Goal: Transaction & Acquisition: Download file/media

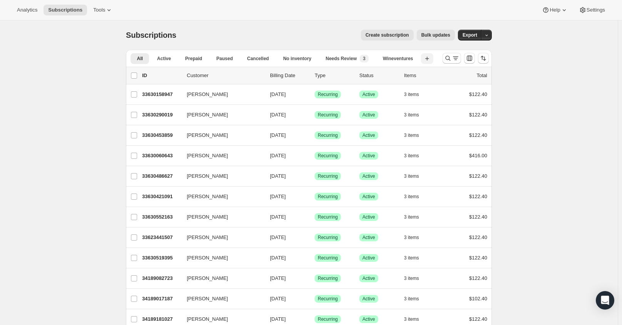
click at [425, 60] on icon "button" at bounding box center [428, 59] width 8 height 8
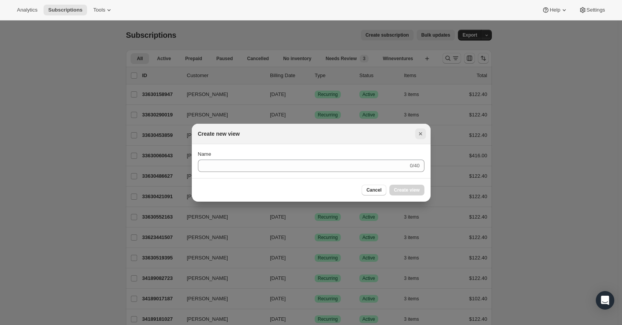
click at [421, 133] on icon "Close" at bounding box center [420, 133] width 3 height 3
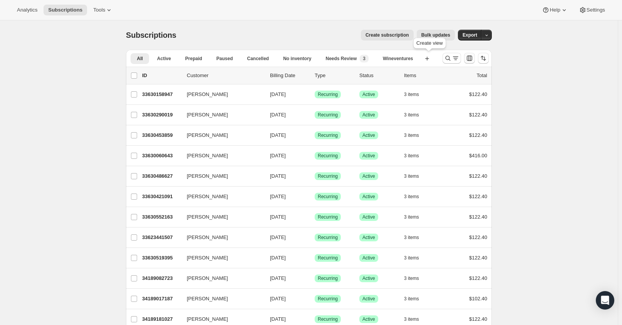
click at [472, 60] on icon "Customize table column order and visibility" at bounding box center [470, 58] width 8 height 8
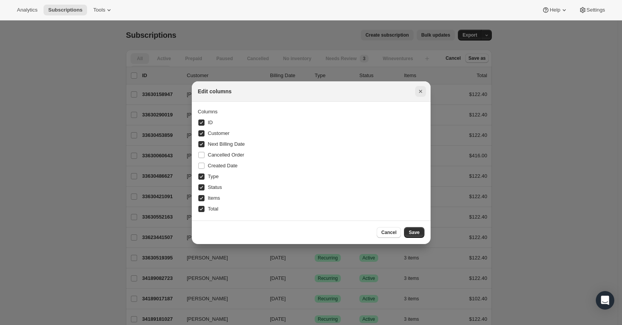
click at [418, 93] on icon "Close" at bounding box center [421, 91] width 8 height 8
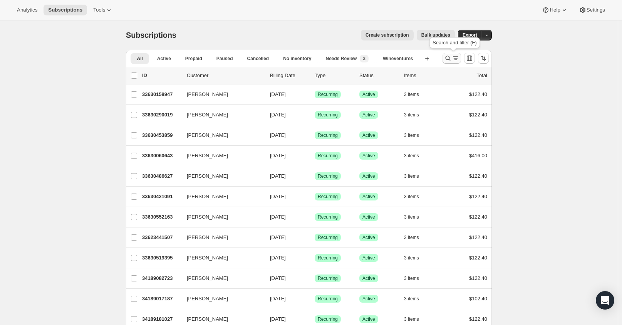
click at [459, 61] on icon "Search and filter results" at bounding box center [456, 58] width 8 height 8
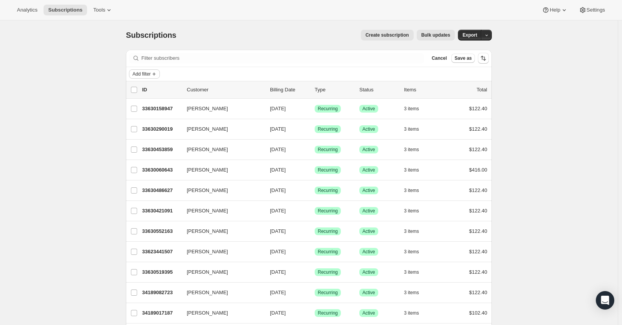
click at [157, 72] on icon "Add filter" at bounding box center [154, 74] width 6 height 6
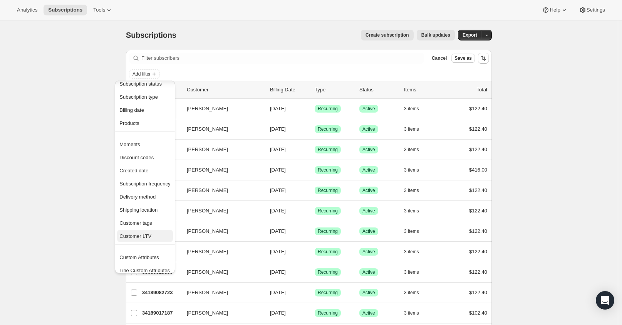
scroll to position [15, 0]
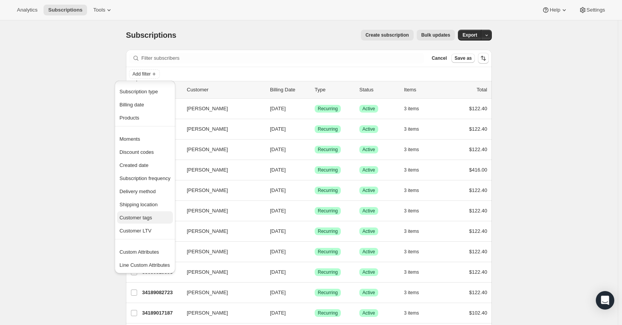
click at [143, 217] on span "Customer tags" at bounding box center [135, 218] width 33 height 6
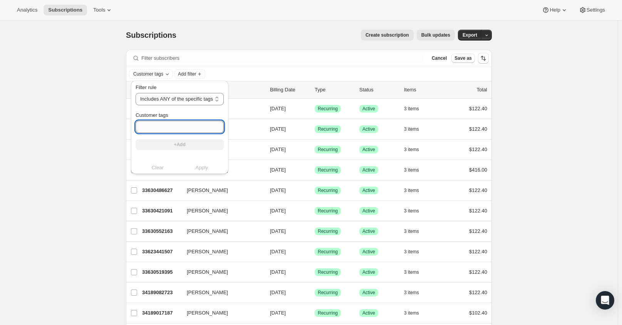
click at [166, 128] on input "Customer tags" at bounding box center [180, 127] width 88 height 12
type input "The Wine Drop"
click at [172, 142] on button "+Add" at bounding box center [180, 144] width 88 height 11
click at [203, 177] on span "Apply" at bounding box center [202, 176] width 13 height 8
click at [199, 175] on span "Apply" at bounding box center [202, 176] width 13 height 8
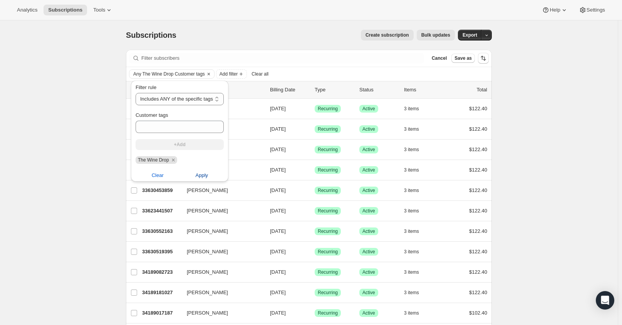
click at [196, 173] on span "Apply" at bounding box center [202, 176] width 13 height 8
click at [174, 162] on icon "Remove The Wine Drop" at bounding box center [173, 159] width 7 height 7
click at [170, 126] on input "Customer tags" at bounding box center [180, 127] width 88 height 12
type input "The Cab Drop"
click at [177, 150] on button "+Add" at bounding box center [180, 144] width 88 height 11
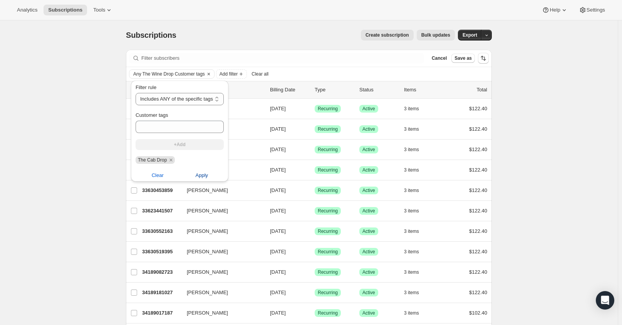
click at [209, 179] on button "Apply" at bounding box center [202, 175] width 54 height 12
click at [206, 175] on span "Apply" at bounding box center [202, 176] width 13 height 8
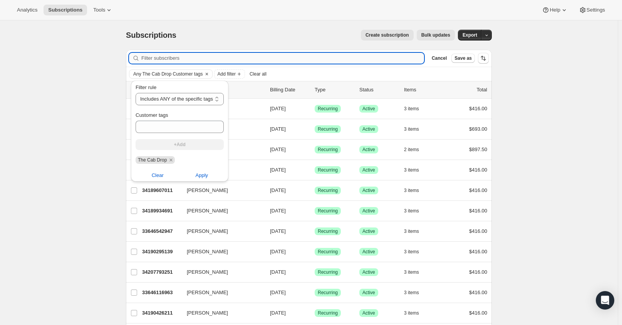
click at [284, 54] on input "Filter subscribers" at bounding box center [282, 58] width 283 height 11
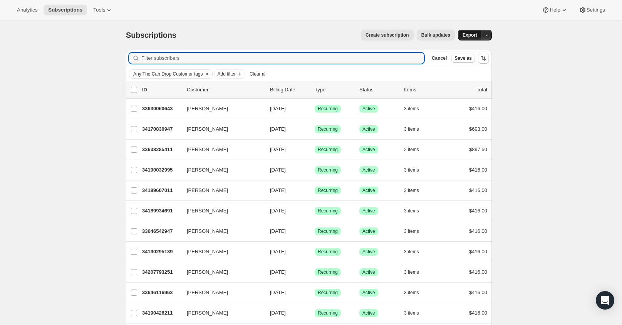
click at [473, 33] on span "Export" at bounding box center [470, 35] width 15 height 6
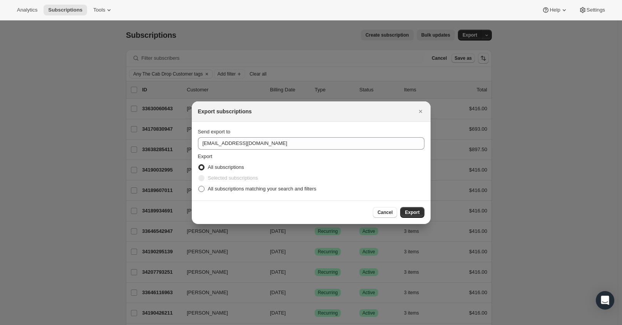
click at [219, 191] on span "All subscriptions matching your search and filters" at bounding box center [262, 189] width 109 height 6
click at [199, 186] on input "All subscriptions matching your search and filters" at bounding box center [198, 186] width 0 height 0
radio input "true"
click at [413, 212] on span "Export" at bounding box center [412, 212] width 15 height 6
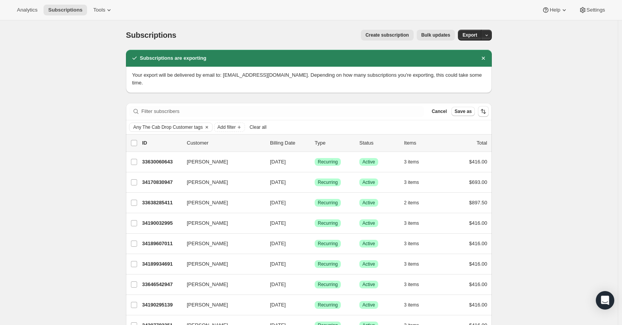
drag, startPoint x: 63, startPoint y: 169, endPoint x: 68, endPoint y: 170, distance: 5.5
click at [208, 124] on icon "Clear" at bounding box center [207, 127] width 6 height 6
click at [98, 9] on span "Tools" at bounding box center [99, 10] width 12 height 6
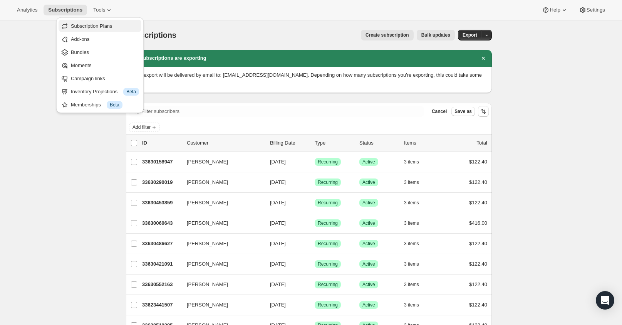
click at [107, 29] on span "Subscription Plans" at bounding box center [92, 26] width 42 height 6
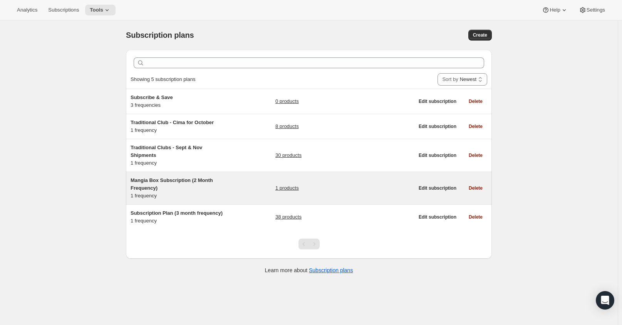
click at [146, 179] on span "Mangia Box Subscription (2 Month Frequency)" at bounding box center [172, 183] width 82 height 13
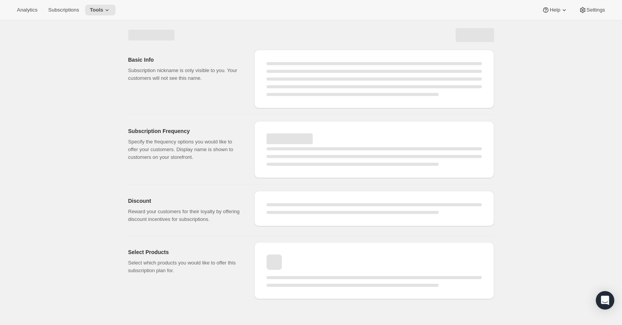
select select "WEEK"
select select "MONTH"
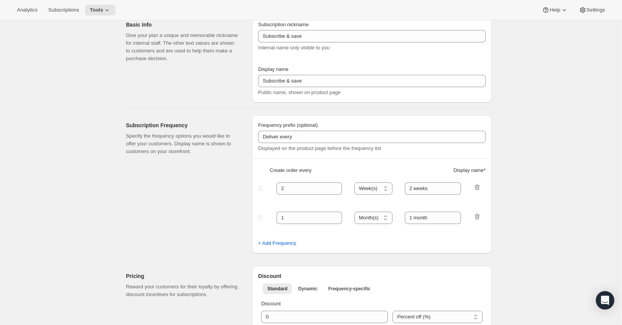
type input "Mangia Box Subscription (2 Month Frequency)"
type input "Subscribe to Mangia Box"
select select "MONTH"
type input "2 months"
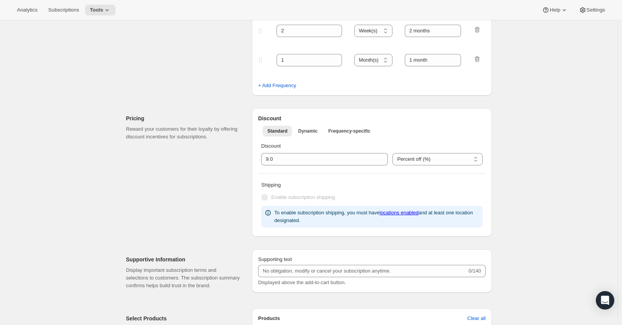
select select "FIXED_AMOUNT"
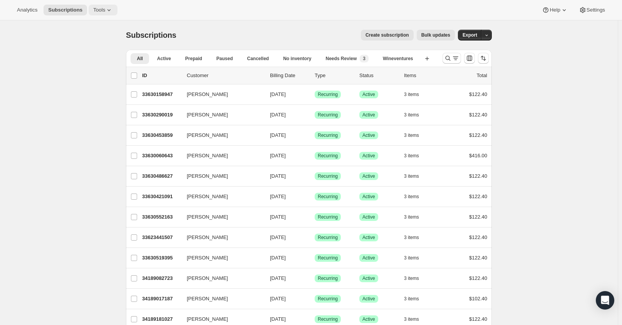
click at [95, 12] on span "Tools" at bounding box center [99, 10] width 12 height 6
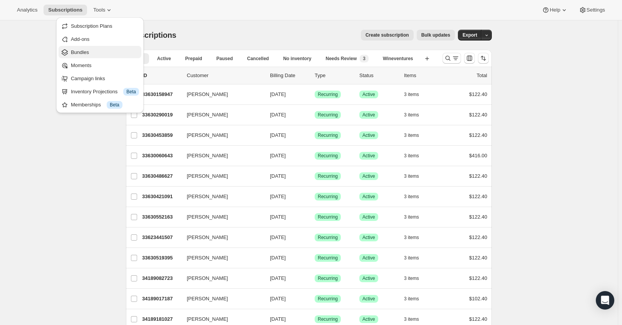
click at [96, 51] on span "Bundles" at bounding box center [105, 53] width 68 height 8
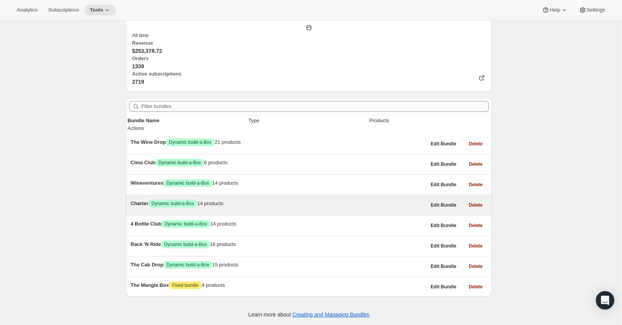
scroll to position [74, 0]
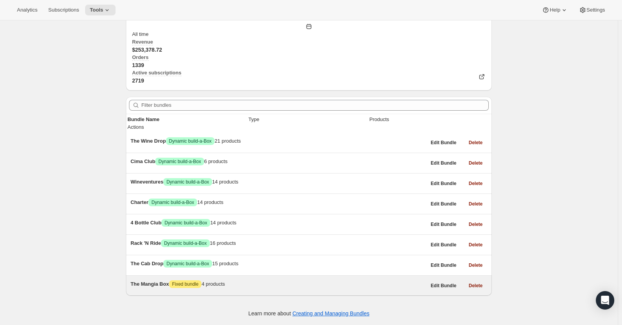
click at [169, 281] on span "The Mangia Box" at bounding box center [150, 284] width 39 height 6
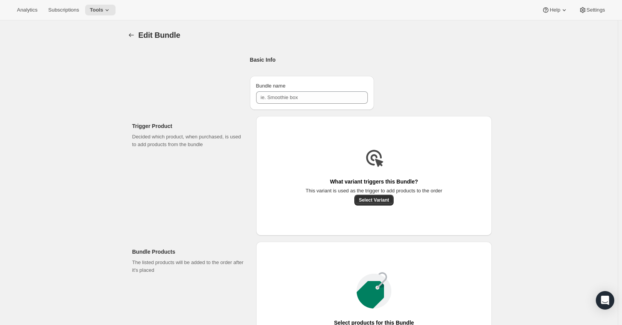
type input "The Mangia Box"
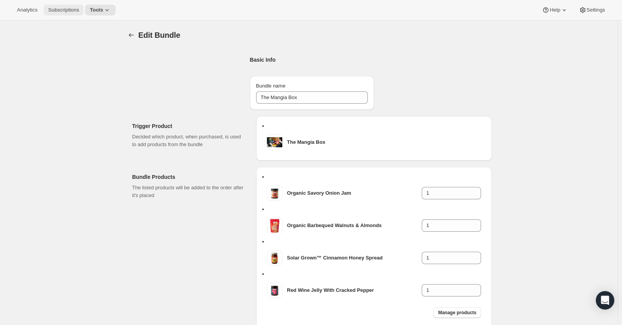
click at [51, 12] on span "Subscriptions" at bounding box center [63, 10] width 31 height 6
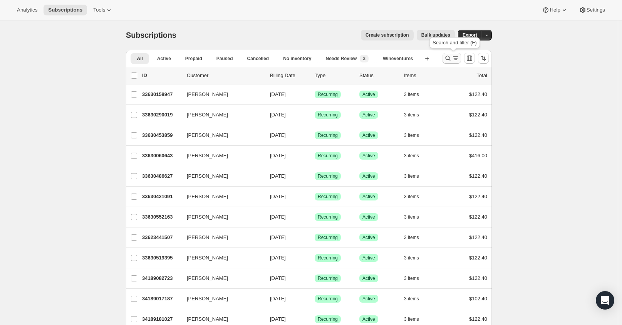
click at [452, 59] on icon "Search and filter results" at bounding box center [448, 58] width 8 height 8
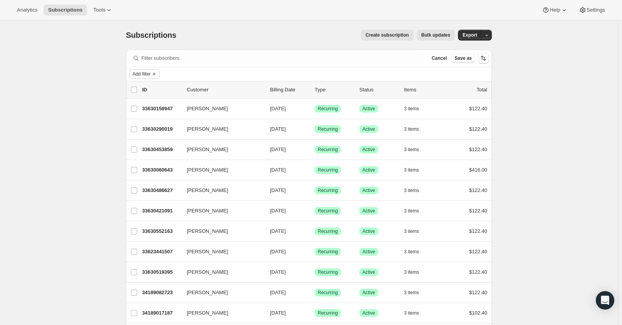
click at [156, 77] on button "Add filter" at bounding box center [144, 73] width 31 height 9
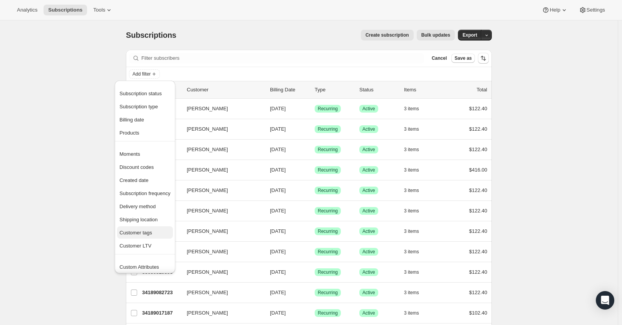
click at [155, 230] on span "Customer tags" at bounding box center [144, 233] width 51 height 8
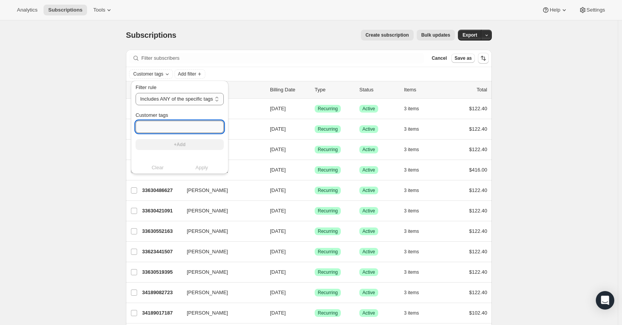
click at [179, 125] on input "Customer tags" at bounding box center [180, 127] width 88 height 12
type input "Magia Box"
click at [188, 139] on button "+Add" at bounding box center [180, 144] width 88 height 11
click at [207, 174] on span "Apply" at bounding box center [202, 176] width 13 height 8
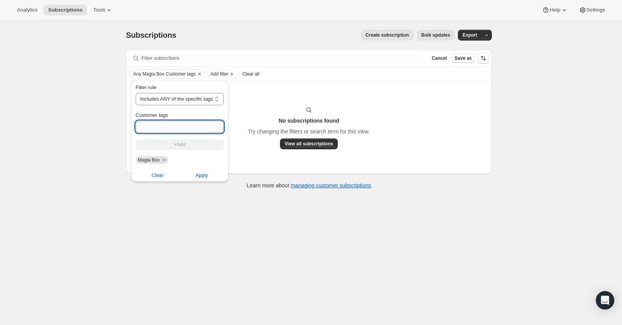
click at [151, 131] on input "Customer tags" at bounding box center [180, 127] width 88 height 12
type input "The Mangio Box"
click at [195, 143] on button "+Add" at bounding box center [180, 144] width 88 height 11
click at [209, 177] on button "Apply" at bounding box center [202, 175] width 54 height 12
click at [222, 43] on div "Subscriptions. This page is ready Subscriptions Create subscription Bulk update…" at bounding box center [309, 34] width 366 height 29
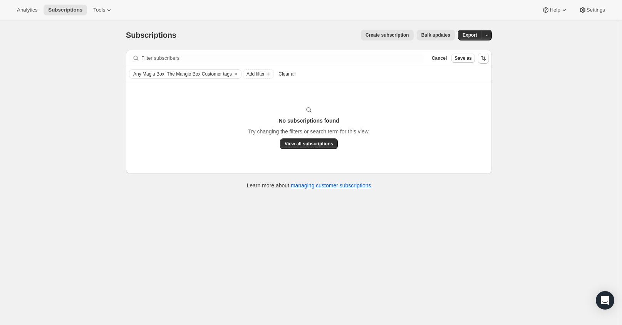
click at [103, 17] on div "Analytics Subscriptions Tools Help Settings" at bounding box center [311, 10] width 622 height 20
click at [106, 11] on icon at bounding box center [109, 10] width 8 height 8
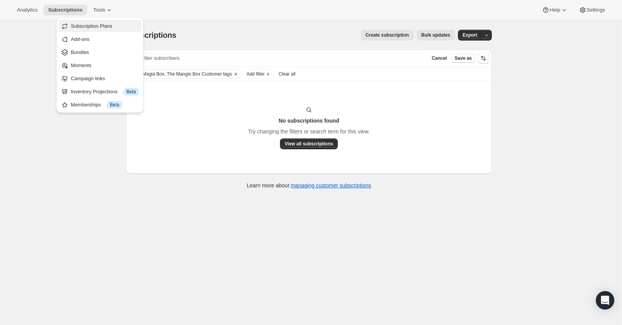
click at [106, 27] on span "Subscription Plans" at bounding box center [92, 26] width 42 height 6
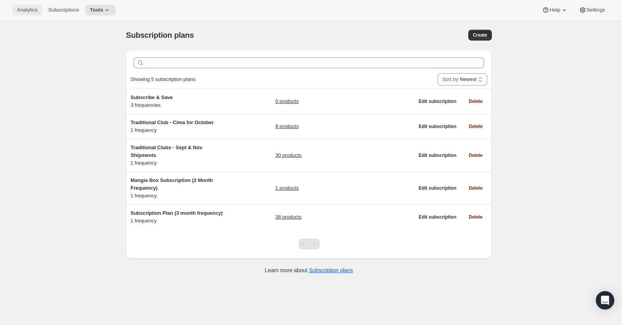
click at [29, 12] on span "Analytics" at bounding box center [27, 10] width 20 height 6
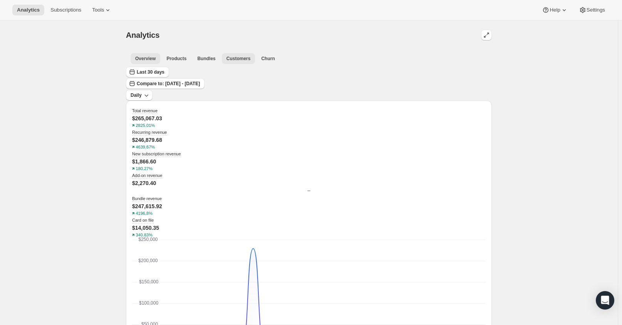
click at [232, 59] on span "Customers" at bounding box center [239, 58] width 24 height 6
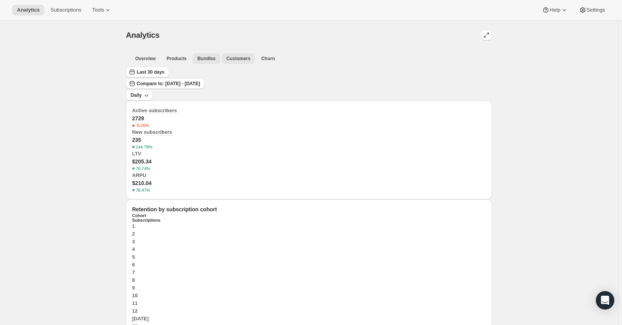
click at [205, 61] on span "Bundles" at bounding box center [206, 58] width 18 height 6
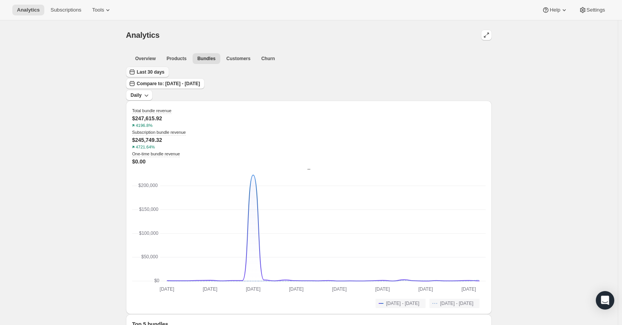
click at [143, 77] on button "Last 30 days" at bounding box center [147, 72] width 43 height 11
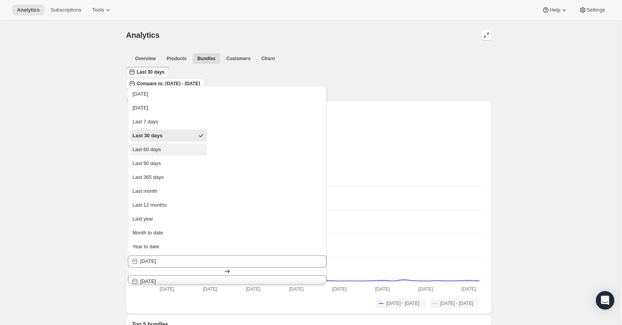
click at [168, 156] on button "Last 60 days" at bounding box center [168, 149] width 77 height 12
type input "2025-08-10"
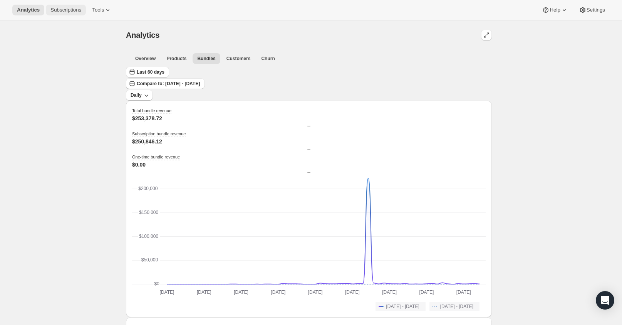
click at [68, 7] on span "Subscriptions" at bounding box center [65, 10] width 31 height 6
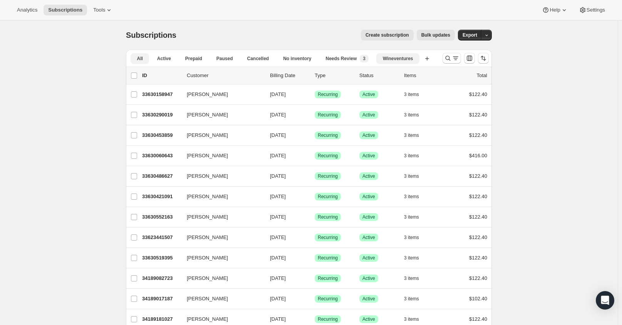
click at [404, 57] on span "Wineventures" at bounding box center [398, 58] width 30 height 6
click at [471, 37] on span "Export" at bounding box center [470, 35] width 15 height 6
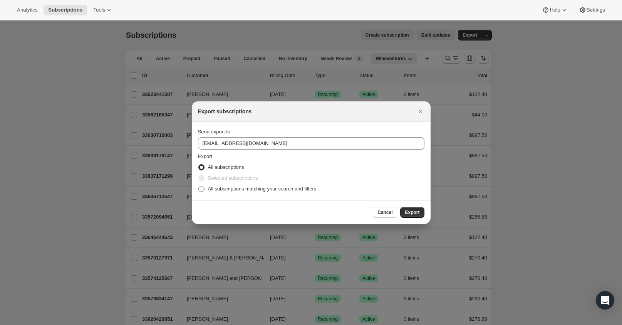
click at [230, 187] on span "All subscriptions matching your search and filters" at bounding box center [262, 189] width 109 height 6
click at [199, 186] on input "All subscriptions matching your search and filters" at bounding box center [198, 186] width 0 height 0
radio input "true"
click at [409, 212] on span "Export" at bounding box center [412, 212] width 15 height 6
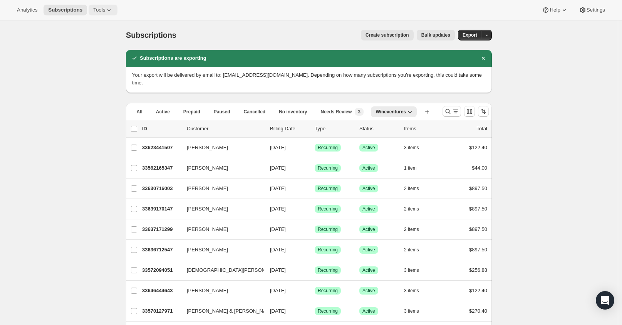
drag, startPoint x: 96, startPoint y: 11, endPoint x: 88, endPoint y: 13, distance: 8.3
click at [96, 11] on span "Tools" at bounding box center [99, 10] width 12 height 6
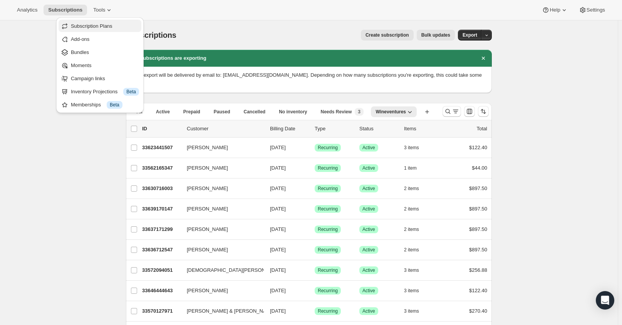
click at [85, 25] on span "Subscription Plans" at bounding box center [92, 26] width 42 height 6
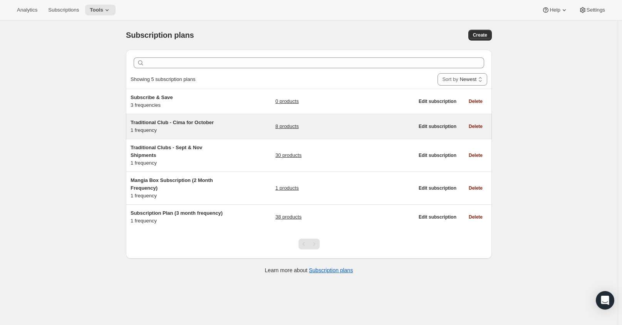
click at [192, 127] on div "Traditional Club - Cima for October 1 frequency" at bounding box center [179, 126] width 96 height 15
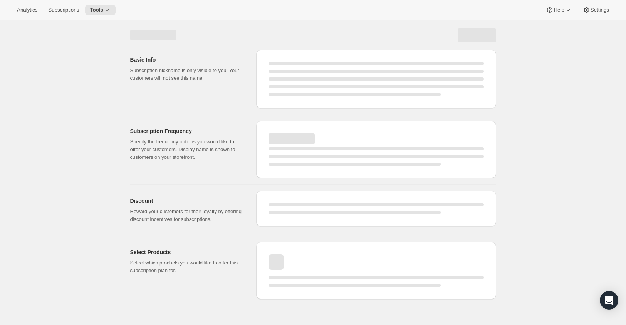
select select "WEEK"
select select "MONTH"
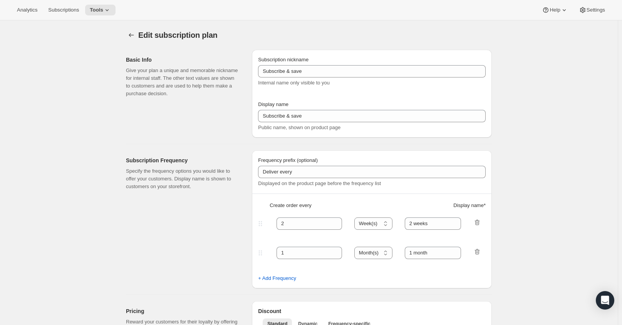
type input "Traditional Club - Cima for October"
type input "Join the Cima Club"
type input "3"
type input "3 months"
checkbox input "true"
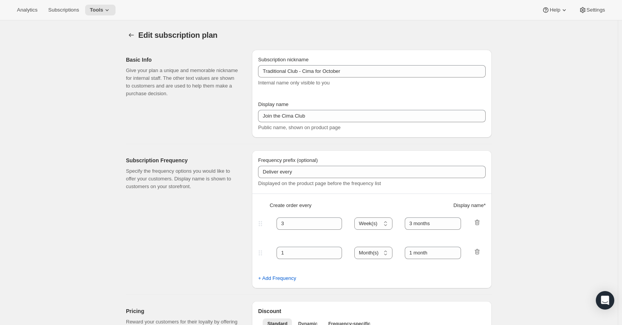
select select "YEARDAY"
select select "10"
select select "15"
select select "2"
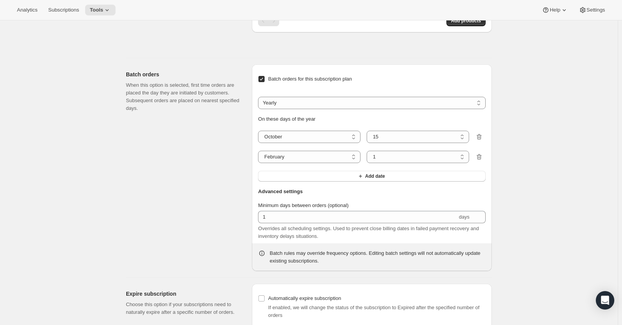
scroll to position [723, 0]
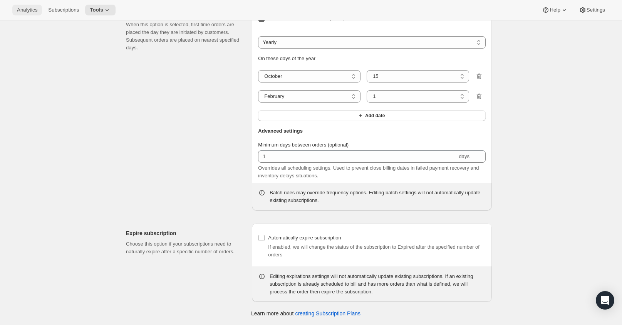
click at [37, 7] on span "Analytics" at bounding box center [27, 10] width 20 height 6
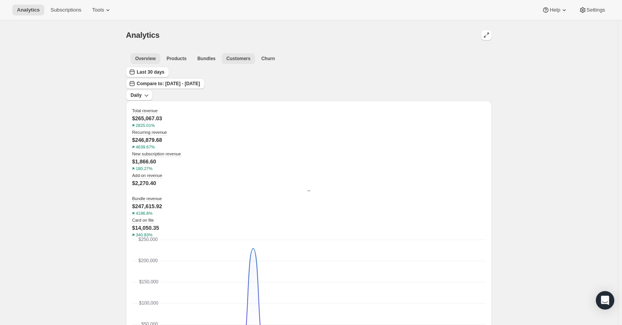
click at [234, 61] on span "Customers" at bounding box center [239, 58] width 24 height 6
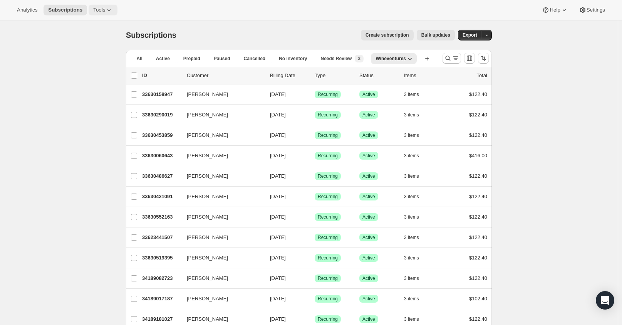
click at [98, 7] on span "Tools" at bounding box center [99, 10] width 12 height 6
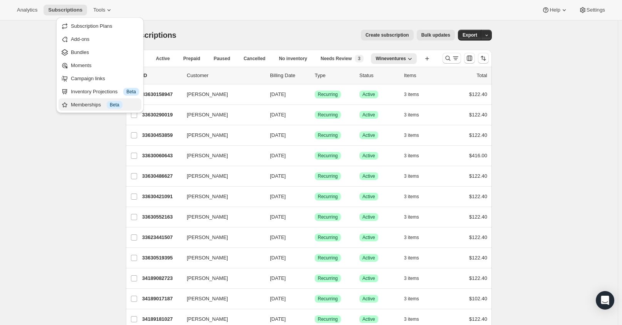
click at [108, 102] on span "Info Beta" at bounding box center [115, 105] width 16 height 8
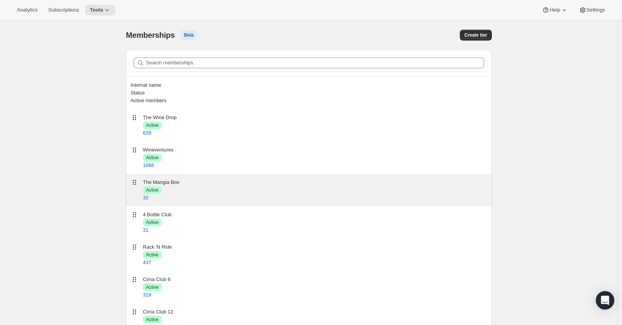
click at [173, 178] on div "The Mangia Box" at bounding box center [315, 182] width 345 height 8
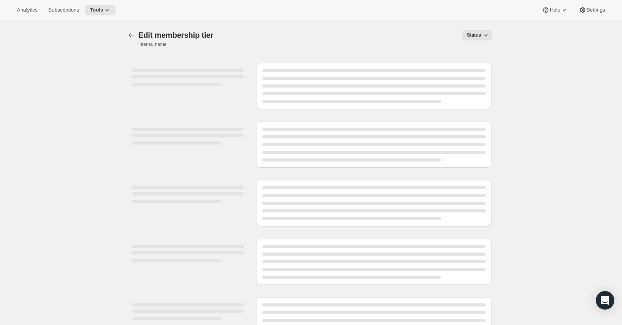
select select "variants"
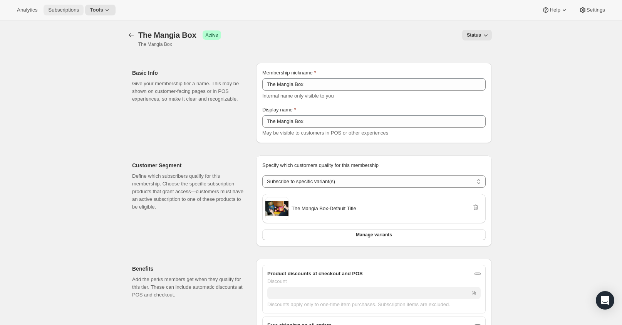
click at [67, 8] on span "Subscriptions" at bounding box center [63, 10] width 31 height 6
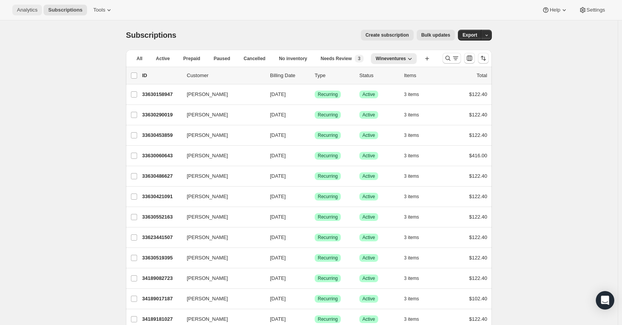
click at [19, 12] on span "Analytics" at bounding box center [27, 10] width 20 height 6
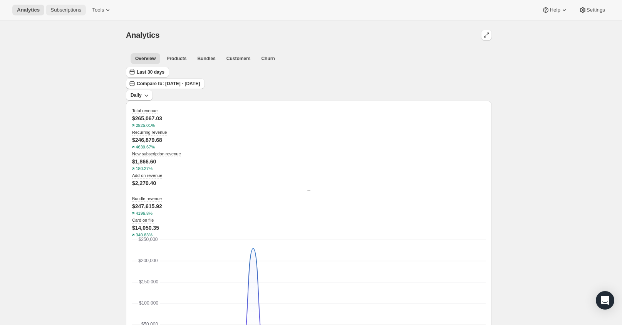
click at [53, 14] on button "Subscriptions" at bounding box center [66, 10] width 40 height 11
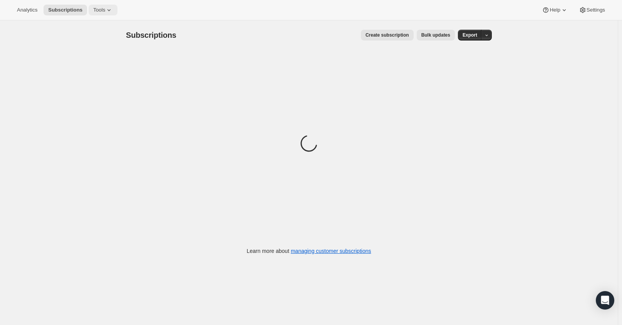
click at [94, 13] on span "Tools" at bounding box center [99, 10] width 12 height 6
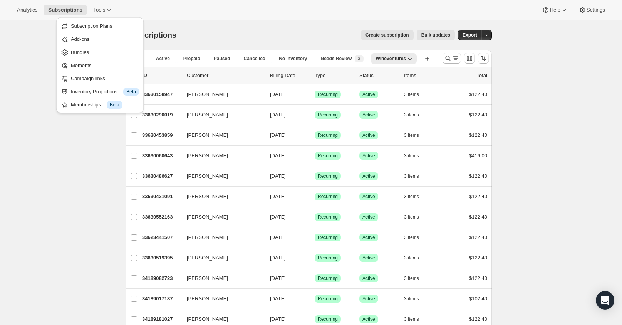
click at [86, 104] on div "Memberships Info Beta" at bounding box center [105, 105] width 68 height 8
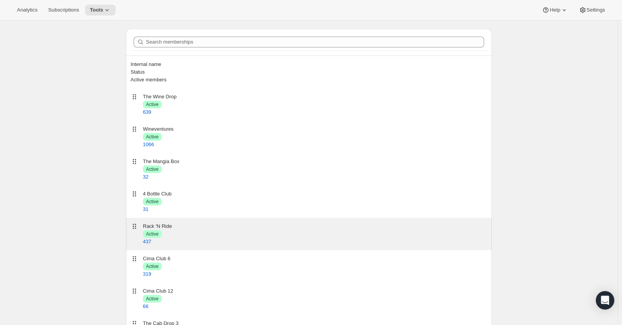
scroll to position [32, 0]
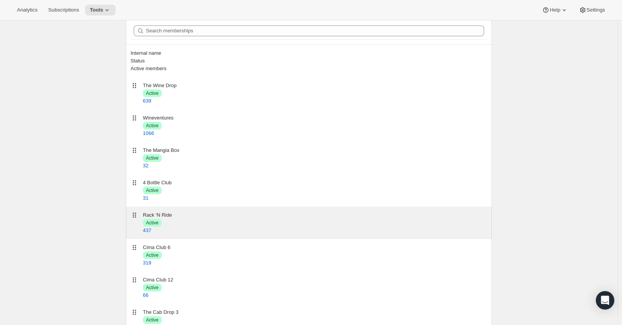
click at [219, 211] on div "Rack 'N Ride" at bounding box center [315, 215] width 345 height 8
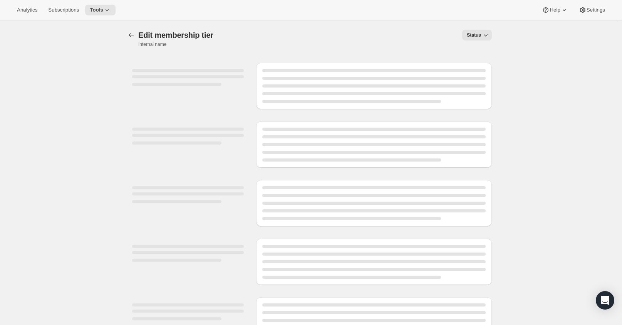
select select "variants"
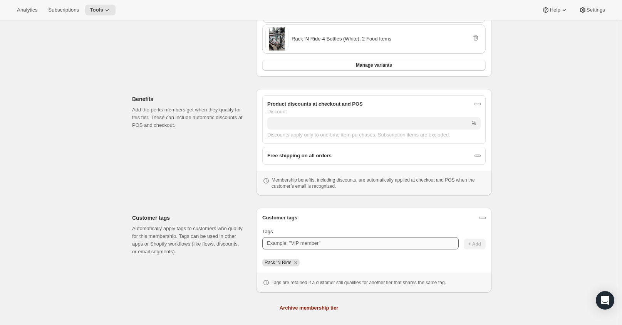
scroll to position [245, 0]
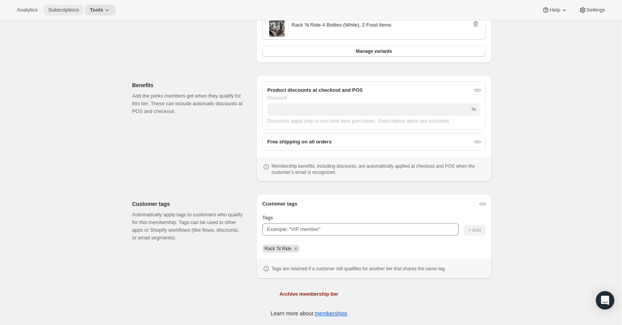
drag, startPoint x: 68, startPoint y: 9, endPoint x: 66, endPoint y: 14, distance: 5.4
click at [68, 9] on span "Subscriptions" at bounding box center [63, 10] width 31 height 6
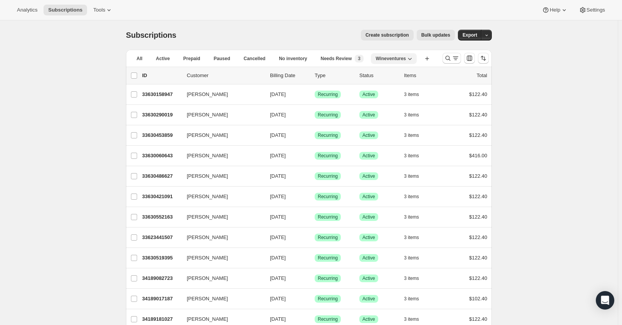
click at [412, 60] on icon "button" at bounding box center [410, 59] width 8 height 8
click at [322, 34] on div "Create subscription Bulk updates" at bounding box center [320, 35] width 269 height 11
click at [388, 59] on span "Wineventures" at bounding box center [391, 58] width 30 height 6
click at [390, 100] on span "Delete view" at bounding box center [398, 101] width 26 height 6
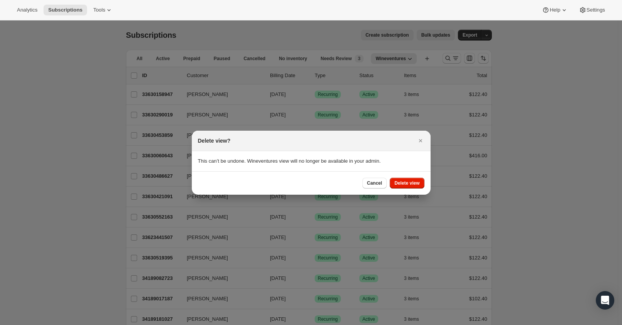
click at [403, 189] on div "Cancel Delete view" at bounding box center [311, 183] width 239 height 24
click at [404, 187] on button "Delete view" at bounding box center [407, 183] width 34 height 11
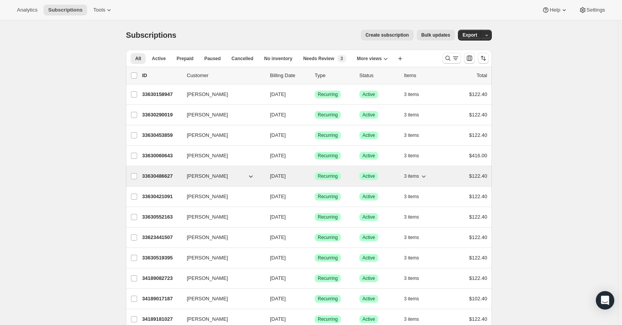
click at [408, 178] on span "3 items" at bounding box center [411, 176] width 15 height 6
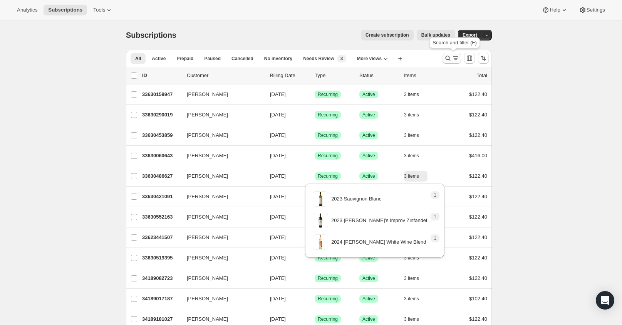
click at [459, 59] on icon "Search and filter results" at bounding box center [456, 58] width 8 height 8
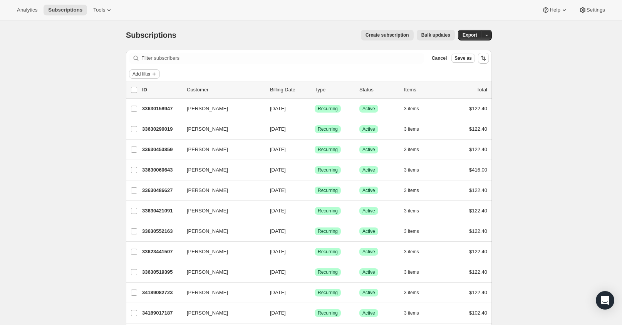
click at [146, 74] on span "Add filter" at bounding box center [142, 74] width 18 height 6
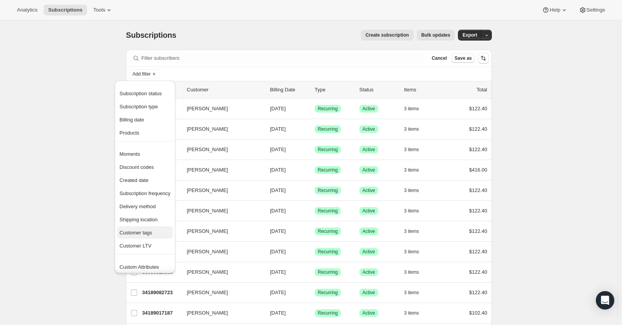
click at [146, 233] on span "Customer tags" at bounding box center [135, 233] width 33 height 6
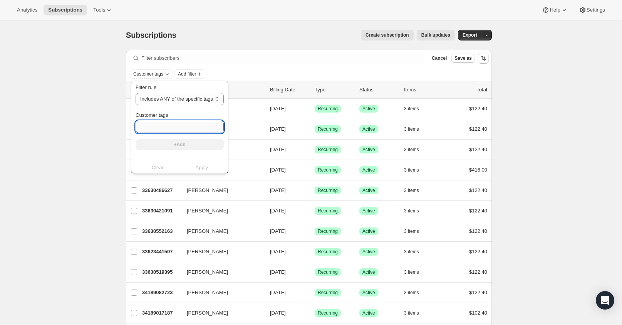
click at [162, 131] on input "Customer tags" at bounding box center [180, 127] width 88 height 12
type input "Rack 'N Ride"
click at [176, 139] on button "+Add" at bounding box center [180, 144] width 88 height 11
click at [200, 178] on span "Apply" at bounding box center [202, 176] width 13 height 8
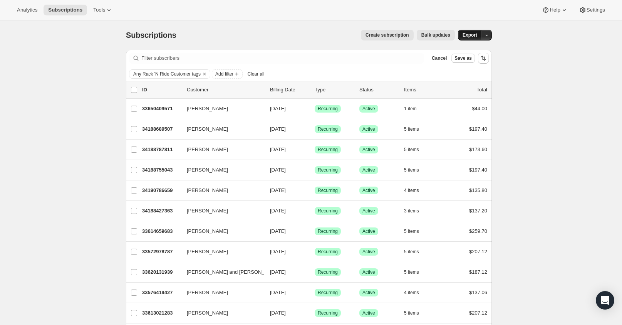
click at [478, 35] on span "Export" at bounding box center [470, 35] width 15 height 6
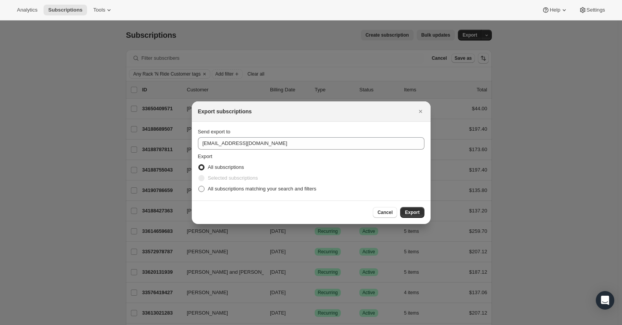
click at [246, 188] on span "All subscriptions matching your search and filters" at bounding box center [262, 189] width 109 height 6
click at [199, 186] on input "All subscriptions matching your search and filters" at bounding box center [198, 186] width 0 height 0
radio input "true"
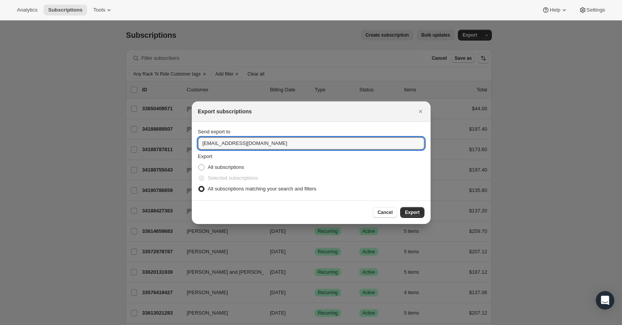
drag, startPoint x: 218, startPoint y: 143, endPoint x: 140, endPoint y: 142, distance: 78.2
type input "[EMAIL_ADDRESS][DOMAIN_NAME]"
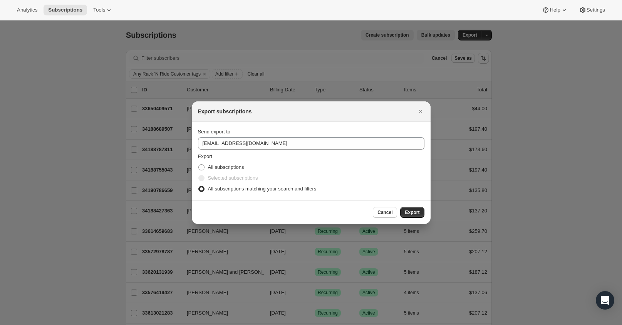
click at [400, 214] on div "Cancel Export" at bounding box center [398, 212] width 51 height 11
click at [405, 214] on button "Export" at bounding box center [412, 212] width 24 height 11
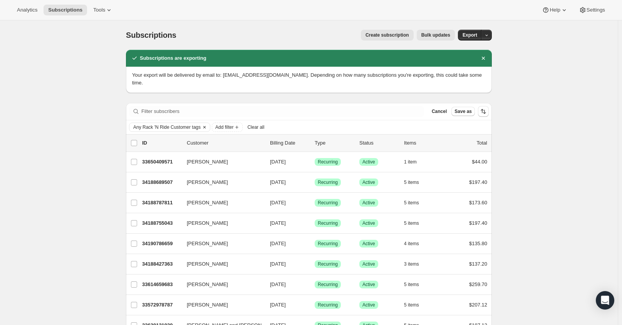
click at [205, 124] on icon "Clear" at bounding box center [205, 127] width 6 height 6
click at [145, 124] on span "Add filter" at bounding box center [142, 127] width 18 height 6
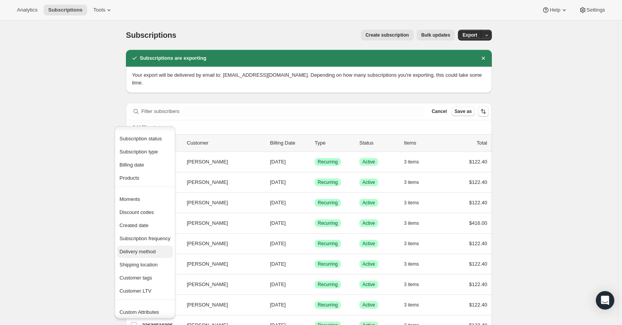
scroll to position [15, 0]
click at [148, 261] on span "Customer tags" at bounding box center [135, 263] width 33 height 6
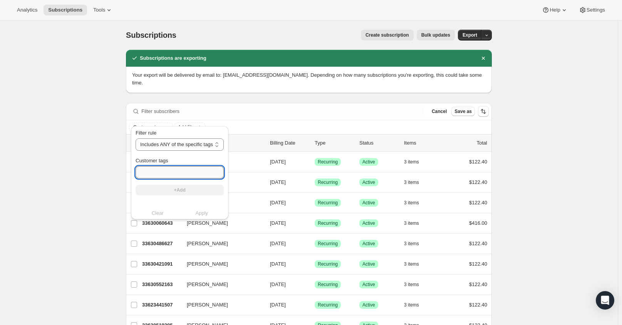
click at [177, 172] on input "Customer tags" at bounding box center [180, 172] width 88 height 12
type input "The Cab Drop"
click at [195, 185] on button "+Add" at bounding box center [180, 190] width 88 height 11
click at [208, 219] on button "Apply" at bounding box center [202, 221] width 54 height 12
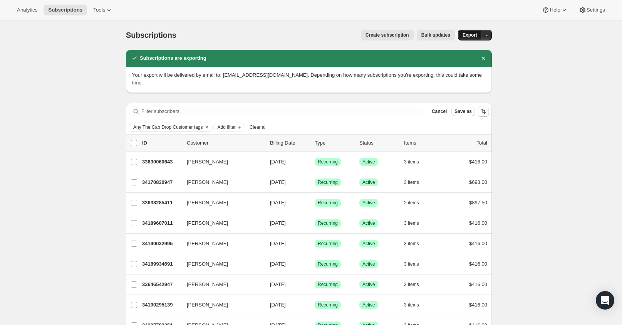
click at [476, 35] on span "Export" at bounding box center [470, 35] width 15 height 6
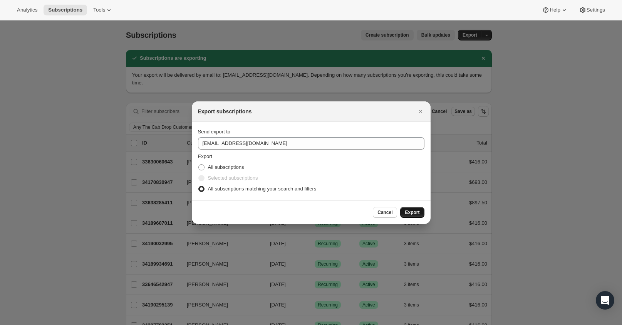
click at [416, 210] on span "Export" at bounding box center [412, 212] width 15 height 6
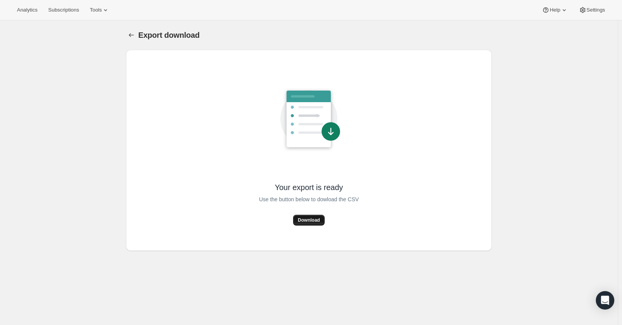
click at [325, 215] on button "Download" at bounding box center [308, 220] width 31 height 11
click at [325, 216] on div "Loading Download" at bounding box center [309, 220] width 100 height 11
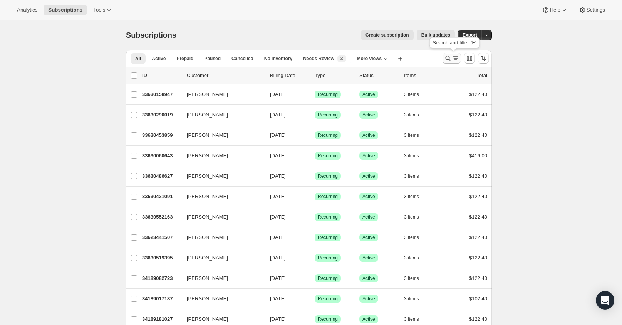
click at [455, 57] on icon "Search and filter results" at bounding box center [456, 58] width 8 height 8
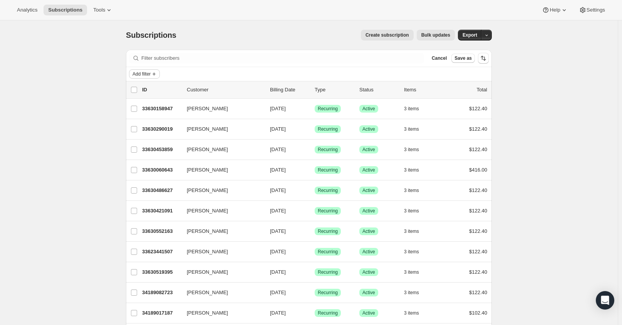
click at [140, 75] on span "Add filter" at bounding box center [142, 74] width 18 height 6
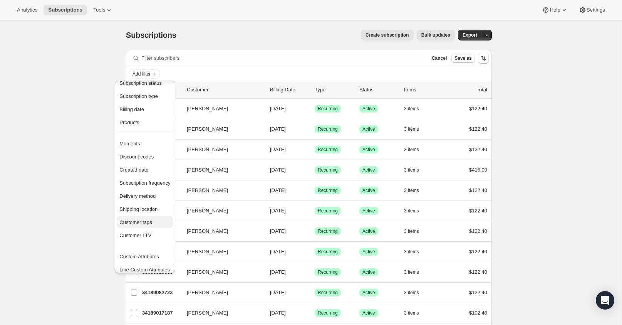
scroll to position [15, 0]
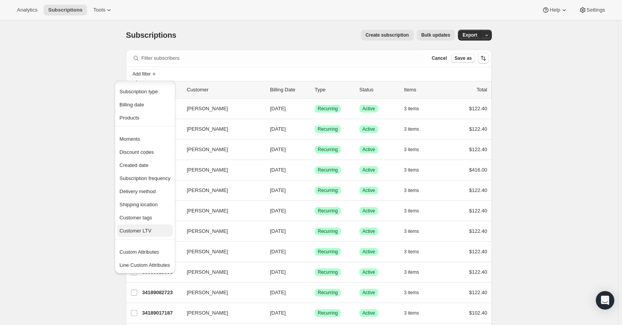
click at [135, 225] on button "Customer LTV" at bounding box center [144, 230] width 55 height 12
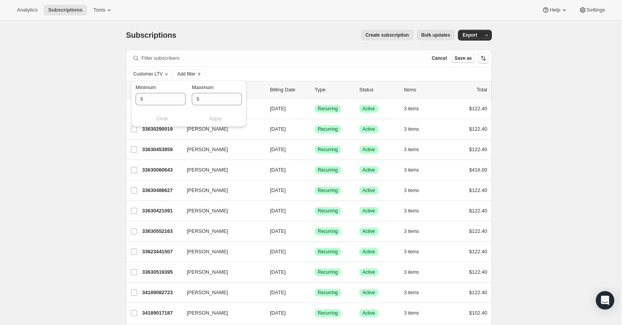
click at [237, 43] on div "Subscriptions. This page is ready Subscriptions Create subscription Bulk update…" at bounding box center [309, 34] width 366 height 29
click at [157, 71] on icon "Add filter" at bounding box center [154, 74] width 6 height 6
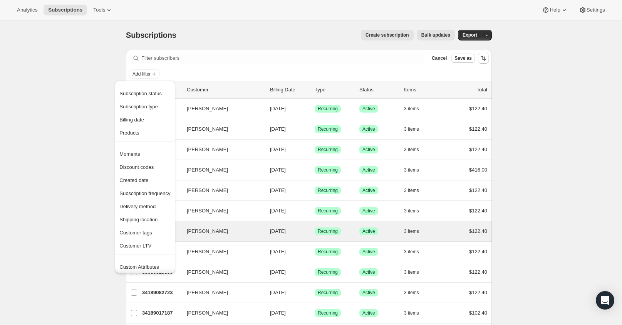
click at [138, 236] on span "Customer tags" at bounding box center [144, 233] width 51 height 8
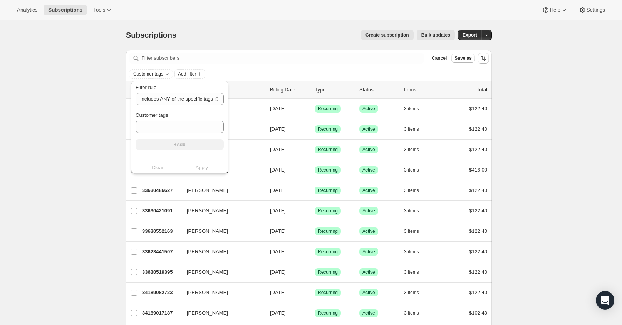
click at [170, 118] on div "Customer tags" at bounding box center [180, 115] width 88 height 8
click at [170, 126] on input "Customer tags" at bounding box center [180, 127] width 88 height 12
type input "The Cab Drop"
click at [185, 144] on span "+Add" at bounding box center [180, 144] width 12 height 6
click at [202, 177] on span "Apply" at bounding box center [202, 176] width 13 height 8
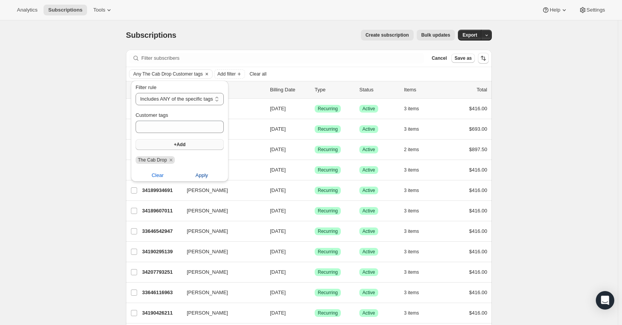
click at [193, 177] on button "Apply" at bounding box center [202, 175] width 54 height 12
click at [200, 175] on span "Apply" at bounding box center [202, 176] width 13 height 8
drag, startPoint x: 528, startPoint y: 118, endPoint x: 523, endPoint y: 110, distance: 9.9
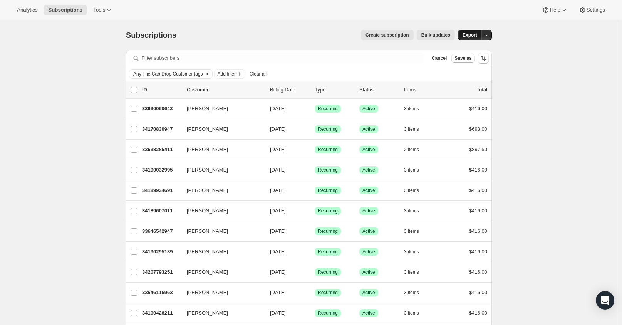
click at [478, 36] on span "Export" at bounding box center [470, 35] width 15 height 6
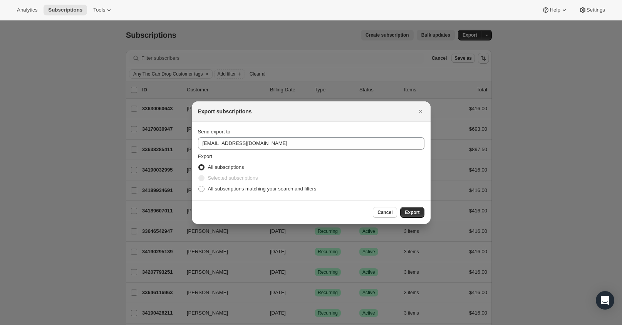
click at [247, 183] on label "Selected subscriptions" at bounding box center [228, 178] width 60 height 11
click at [245, 188] on span "All subscriptions matching your search and filters" at bounding box center [262, 189] width 109 height 6
click at [199, 186] on input "All subscriptions matching your search and filters" at bounding box center [198, 186] width 0 height 0
radio input "true"
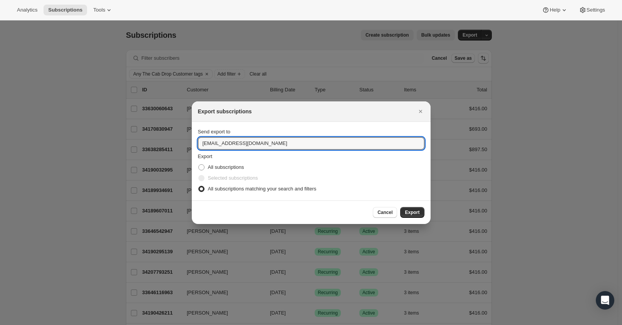
drag, startPoint x: 215, startPoint y: 143, endPoint x: 66, endPoint y: 131, distance: 150.0
type input "[EMAIL_ADDRESS][DOMAIN_NAME]"
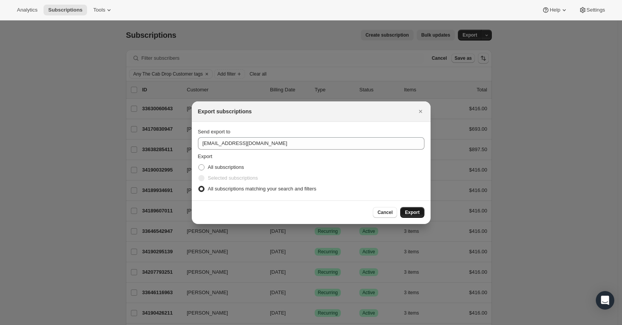
click at [412, 215] on span "Export" at bounding box center [412, 212] width 15 height 6
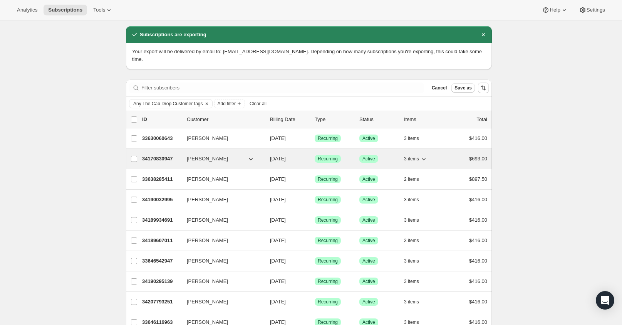
scroll to position [0, 0]
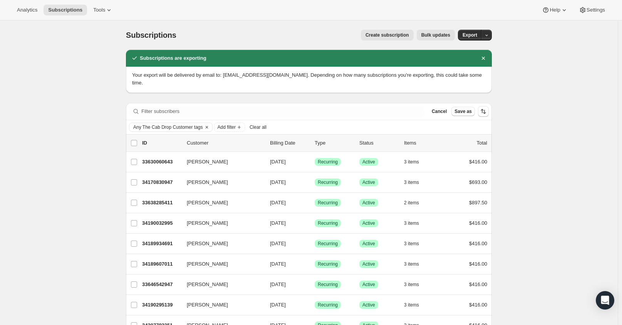
click at [477, 35] on span "Export" at bounding box center [470, 35] width 15 height 6
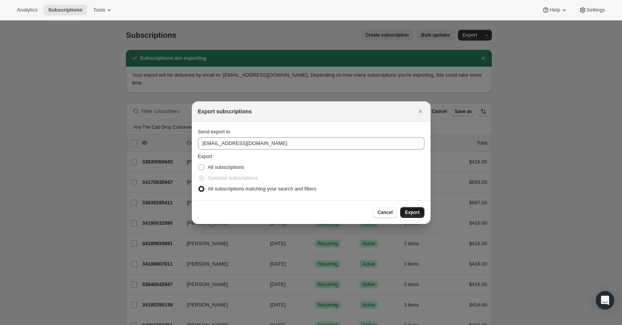
click at [415, 211] on span "Export" at bounding box center [412, 212] width 15 height 6
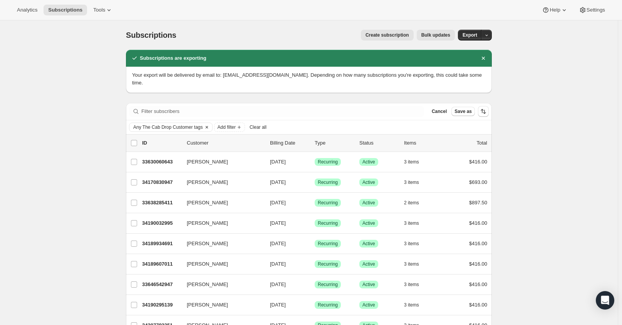
click at [206, 124] on icon "Clear" at bounding box center [207, 127] width 6 height 6
click at [150, 124] on div "Add filter" at bounding box center [309, 127] width 366 height 14
click at [150, 124] on span "Add filter" at bounding box center [142, 127] width 18 height 6
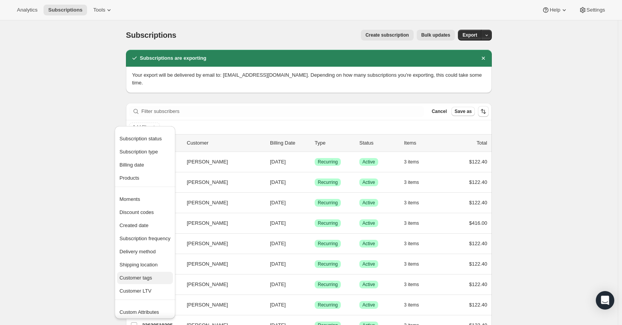
click at [137, 276] on span "Customer tags" at bounding box center [135, 278] width 33 height 6
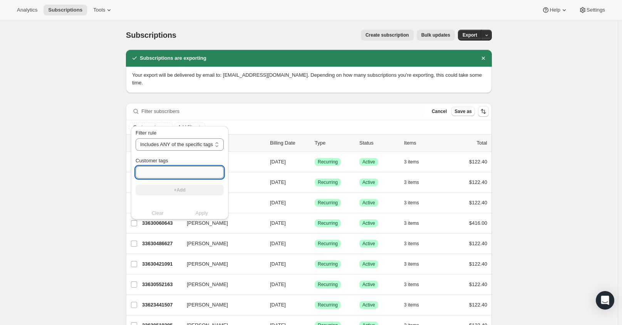
click at [178, 173] on input "Customer tags" at bounding box center [180, 172] width 88 height 12
type input "The Mangia Box"
click at [195, 193] on button "+Add" at bounding box center [180, 190] width 88 height 11
click at [204, 225] on button "Apply" at bounding box center [202, 221] width 54 height 12
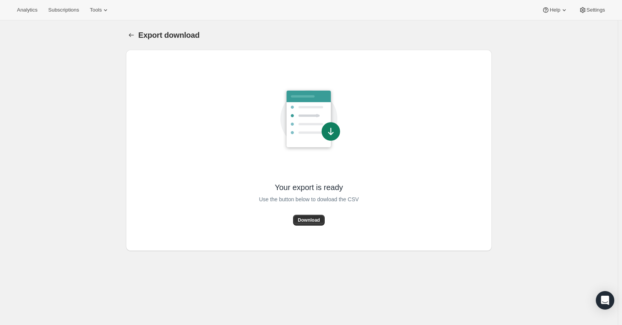
drag, startPoint x: 318, startPoint y: 235, endPoint x: 316, endPoint y: 232, distance: 4.2
click at [318, 234] on div "Your export is ready Use the button below to dowload the CSV Download" at bounding box center [309, 150] width 354 height 189
click at [315, 229] on div "Your export is ready Use the button below to dowload the CSV Download" at bounding box center [309, 150] width 354 height 189
click at [315, 216] on button "Download" at bounding box center [308, 220] width 31 height 11
click at [259, 155] on div "Your export is ready Use the button below to dowload the CSV Download" at bounding box center [309, 150] width 354 height 189
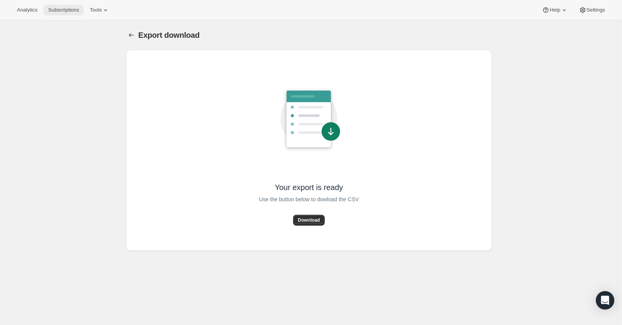
click at [66, 8] on span "Subscriptions" at bounding box center [63, 10] width 31 height 6
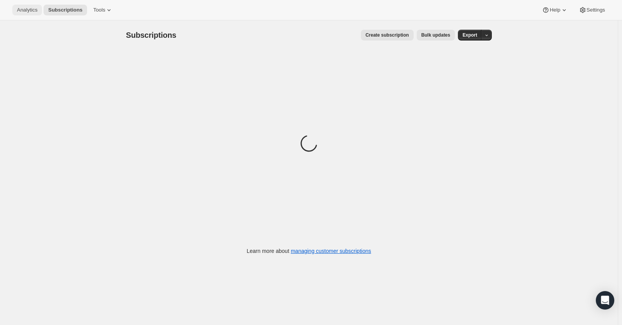
click at [32, 13] on button "Analytics" at bounding box center [27, 10] width 30 height 11
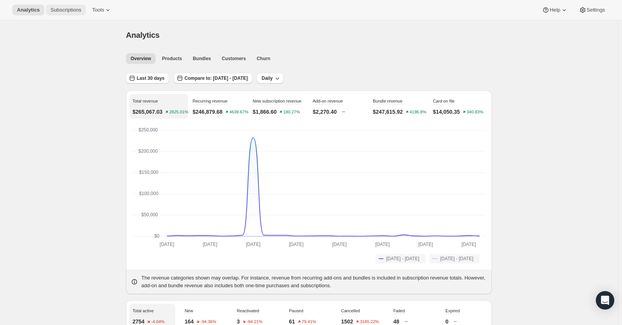
click at [51, 8] on span "Subscriptions" at bounding box center [65, 10] width 31 height 6
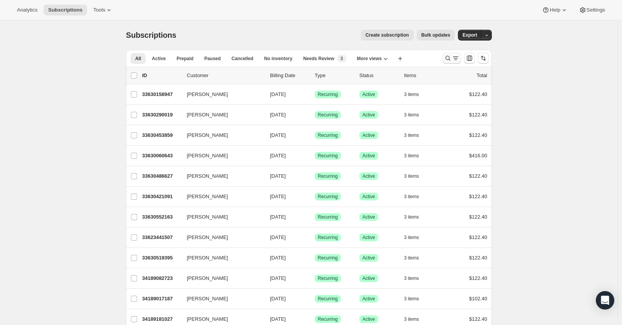
click at [450, 60] on icon "Search and filter results" at bounding box center [448, 58] width 8 height 8
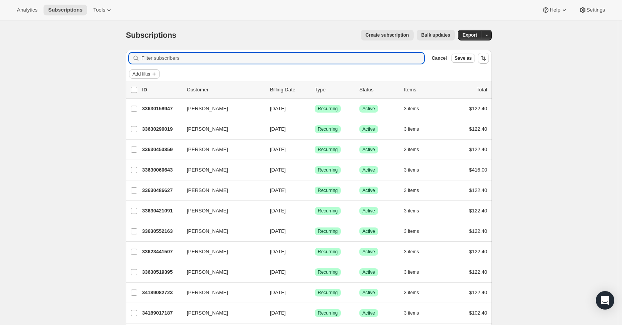
click at [156, 72] on icon "Add filter" at bounding box center [154, 74] width 6 height 6
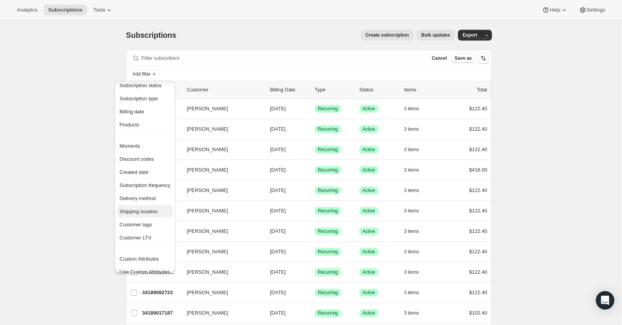
scroll to position [15, 0]
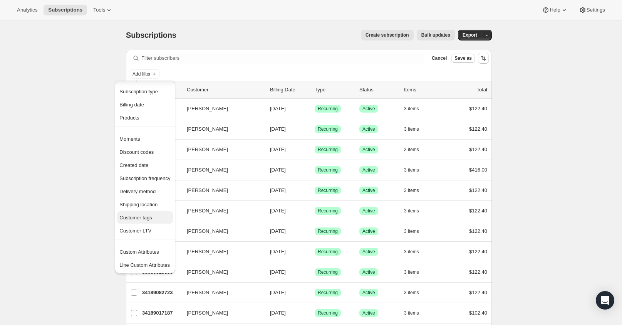
click at [158, 221] on span "Customer tags" at bounding box center [144, 218] width 51 height 8
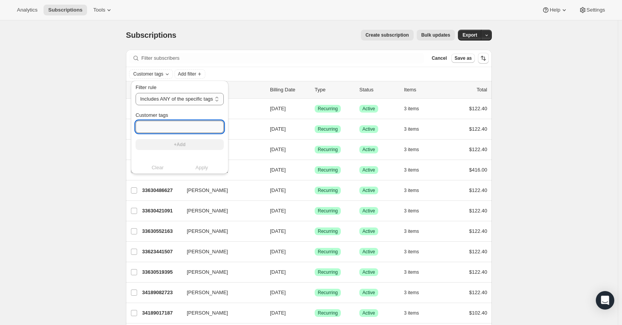
click at [188, 130] on input "Customer tags" at bounding box center [180, 127] width 88 height 12
type input "The Mangia Box"
click at [189, 149] on button "+Add" at bounding box center [180, 144] width 88 height 11
click at [178, 134] on div "Filter rule Includes ANY of the specific tags Includes ALL of the specific tags…" at bounding box center [180, 124] width 88 height 80
click at [205, 175] on span "Apply" at bounding box center [202, 176] width 13 height 8
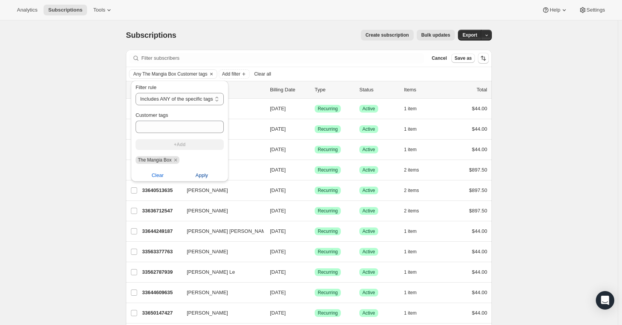
click at [202, 176] on span "Apply" at bounding box center [202, 176] width 13 height 8
click at [487, 36] on icon "button" at bounding box center [486, 35] width 5 height 5
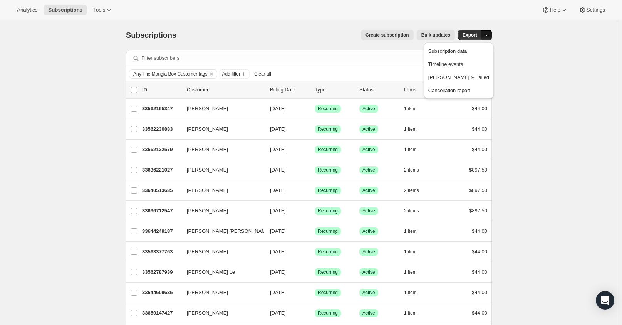
click at [489, 37] on icon "button" at bounding box center [486, 35] width 5 height 5
click at [488, 47] on span "Subscription data" at bounding box center [459, 51] width 61 height 8
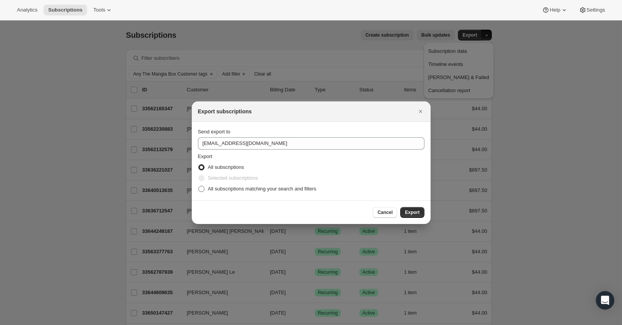
click at [274, 186] on span "All subscriptions matching your search and filters" at bounding box center [262, 189] width 109 height 6
click at [199, 186] on input "All subscriptions matching your search and filters" at bounding box center [198, 186] width 0 height 0
radio input "true"
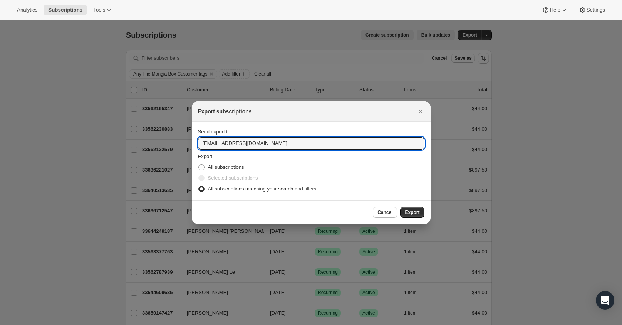
drag, startPoint x: 218, startPoint y: 144, endPoint x: 158, endPoint y: 143, distance: 60.1
type input "mzaccaria@cliffamily.com"
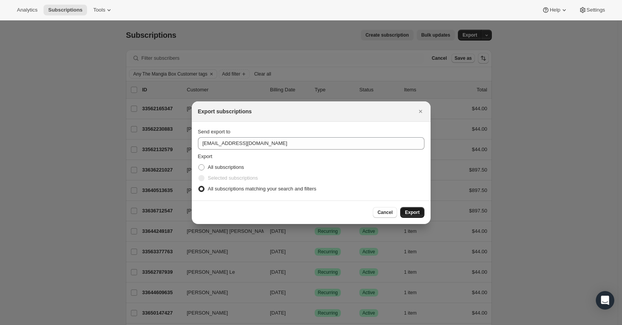
click at [416, 207] on button "Export" at bounding box center [412, 212] width 24 height 11
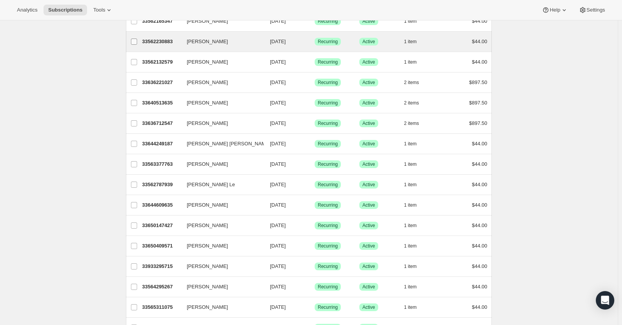
scroll to position [0, 0]
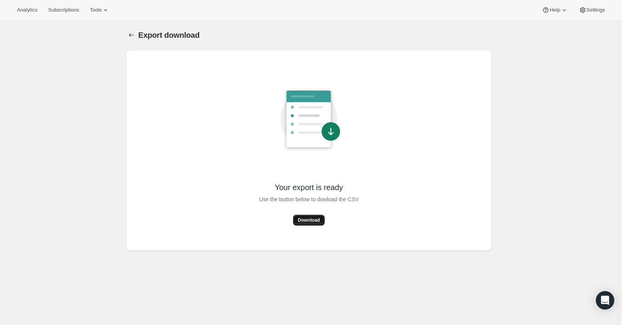
click at [315, 218] on span "Download" at bounding box center [309, 220] width 22 height 6
click at [81, 150] on div "Export download. This page is ready Export download Your export is ready Use th…" at bounding box center [309, 182] width 618 height 325
click at [57, 11] on span "Subscriptions" at bounding box center [63, 10] width 31 height 6
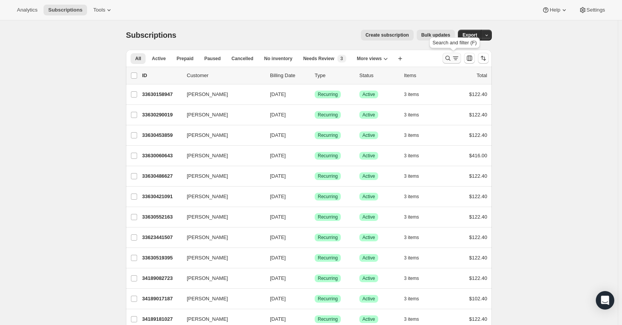
click at [449, 59] on icon "Search and filter results" at bounding box center [448, 58] width 8 height 8
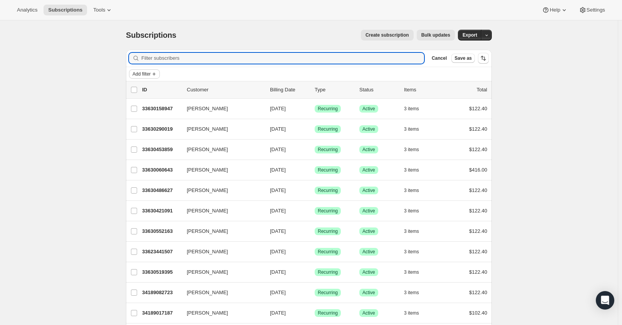
click at [141, 72] on span "Add filter" at bounding box center [142, 74] width 18 height 6
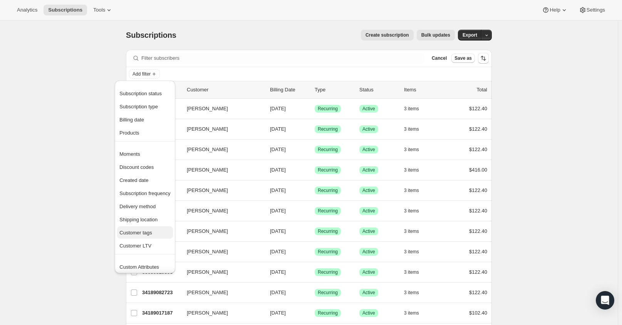
click at [143, 236] on span "Customer tags" at bounding box center [144, 233] width 51 height 8
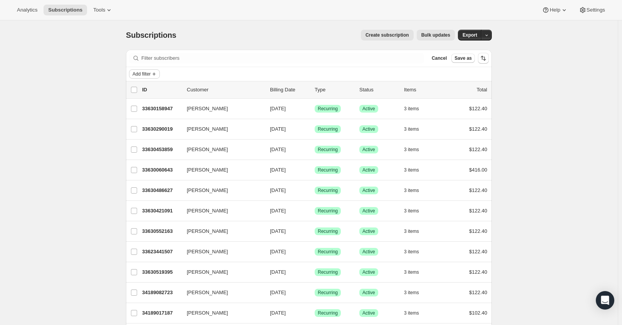
click at [151, 75] on span "Add filter" at bounding box center [142, 74] width 18 height 6
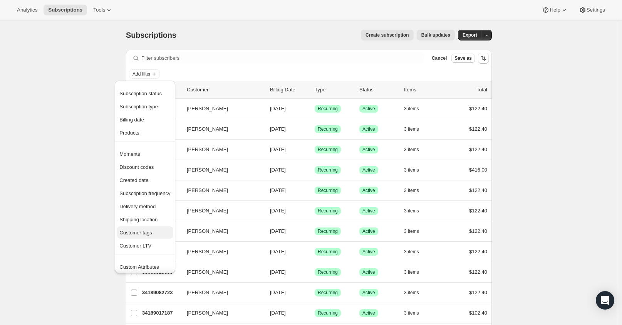
click at [140, 234] on span "Customer tags" at bounding box center [135, 233] width 33 height 6
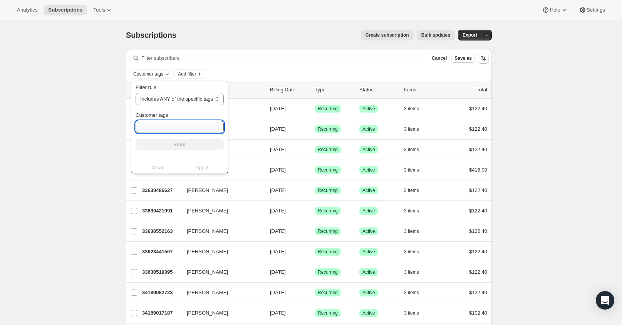
click at [145, 124] on input "Customer tags" at bounding box center [180, 127] width 88 height 12
click at [203, 130] on input "The Cab Drop" at bounding box center [180, 127] width 88 height 12
type input "The Cab Drop"
click at [200, 144] on button "+Add" at bounding box center [180, 144] width 88 height 11
click at [205, 175] on span "Apply" at bounding box center [202, 176] width 13 height 8
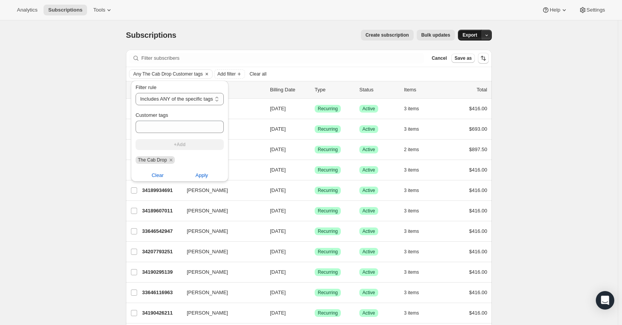
drag, startPoint x: 460, startPoint y: 33, endPoint x: 466, endPoint y: 33, distance: 5.8
click at [461, 33] on div "Create subscription Bulk updates More actions Create subscription Bulk updates …" at bounding box center [339, 35] width 306 height 11
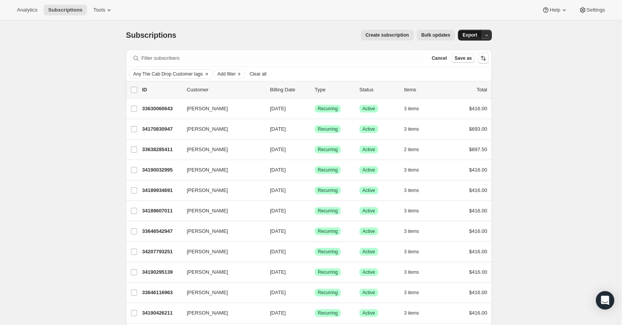
click at [467, 33] on span "Export" at bounding box center [470, 35] width 15 height 6
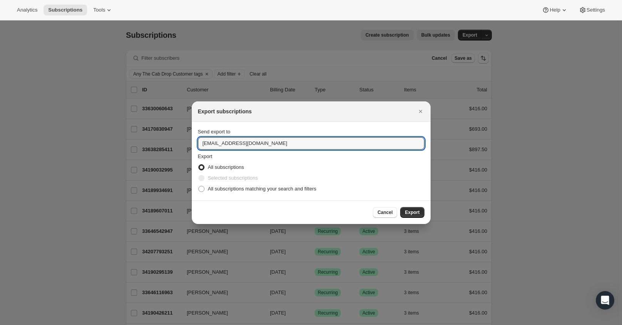
drag, startPoint x: 218, startPoint y: 146, endPoint x: 101, endPoint y: 154, distance: 116.7
type input "mzaccaria@cliffamily.com"
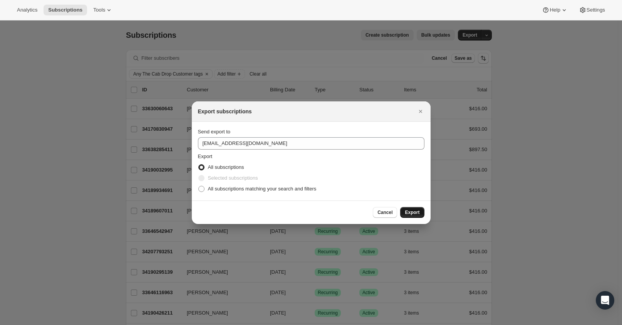
click at [418, 213] on span "Export" at bounding box center [412, 212] width 15 height 6
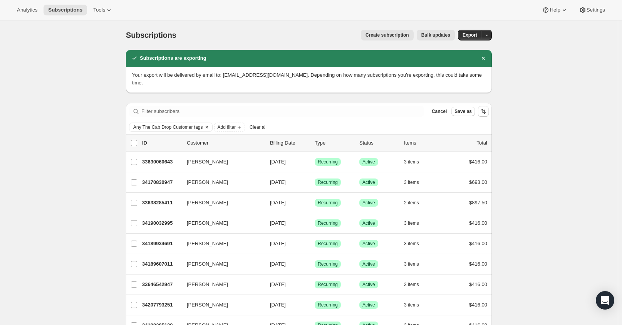
click at [187, 124] on span "Any The Cab Drop Customer tags" at bounding box center [168, 127] width 70 height 6
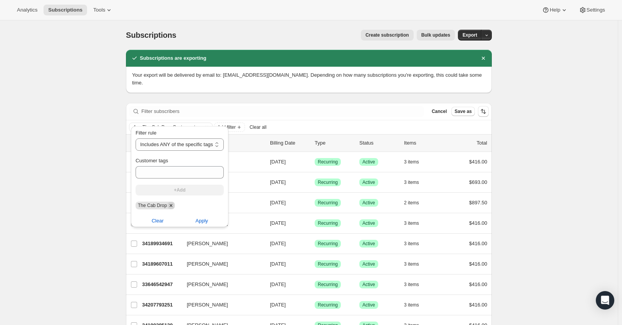
click at [169, 207] on icon "Remove The Cab Drop" at bounding box center [171, 205] width 7 height 7
click at [173, 172] on input "Customer tags" at bounding box center [180, 172] width 88 height 12
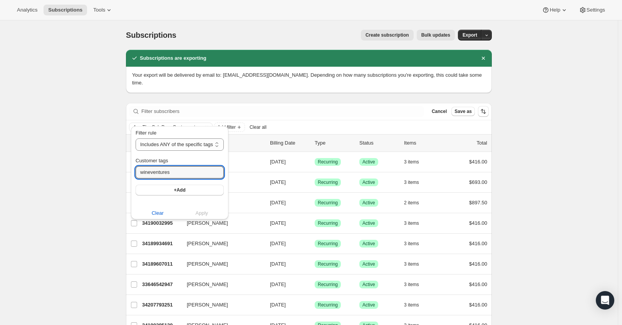
type input "wineventures"
click at [190, 191] on button "+Add" at bounding box center [180, 190] width 88 height 11
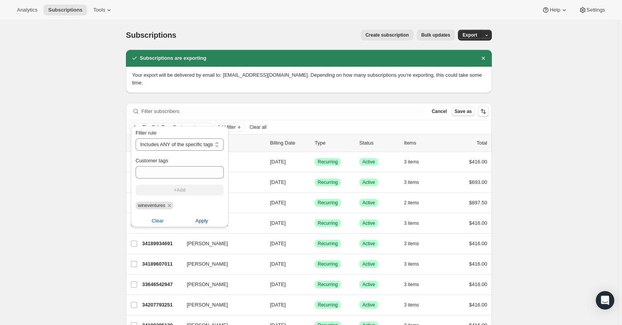
click at [205, 222] on span "Apply" at bounding box center [202, 221] width 13 height 8
click at [488, 34] on icon "button" at bounding box center [486, 35] width 5 height 5
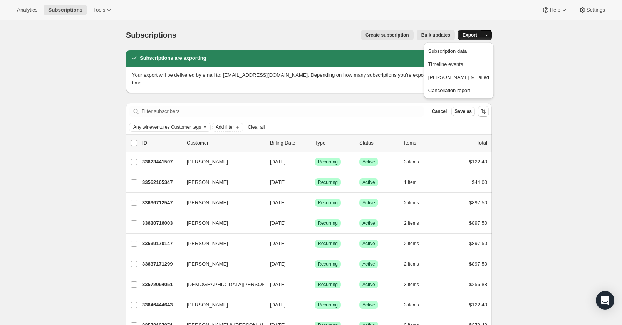
click at [468, 37] on span "Export" at bounding box center [470, 35] width 15 height 6
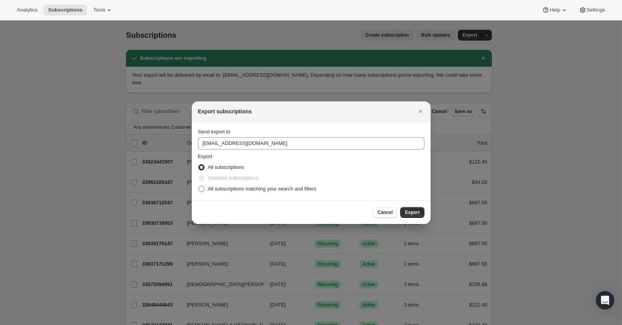
click at [233, 191] on span "All subscriptions matching your search and filters" at bounding box center [262, 189] width 109 height 6
click at [199, 186] on input "All subscriptions matching your search and filters" at bounding box center [198, 186] width 0 height 0
radio input "true"
click at [414, 208] on button "Export" at bounding box center [412, 212] width 24 height 11
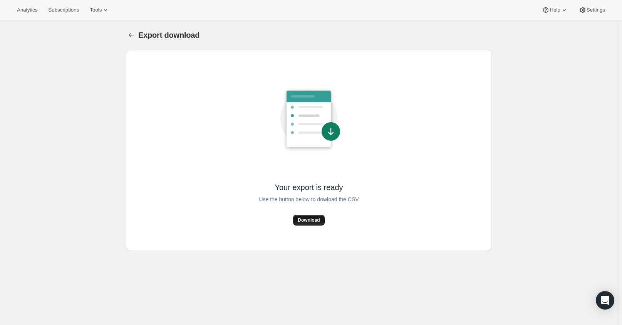
click at [320, 217] on button "Download" at bounding box center [308, 220] width 31 height 11
click at [316, 224] on button "Download" at bounding box center [308, 220] width 31 height 11
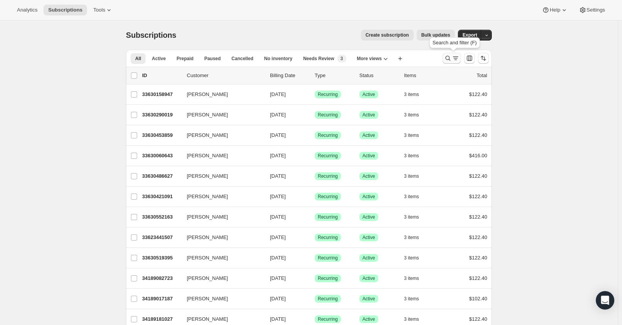
click at [451, 57] on icon "Search and filter results" at bounding box center [448, 58] width 8 height 8
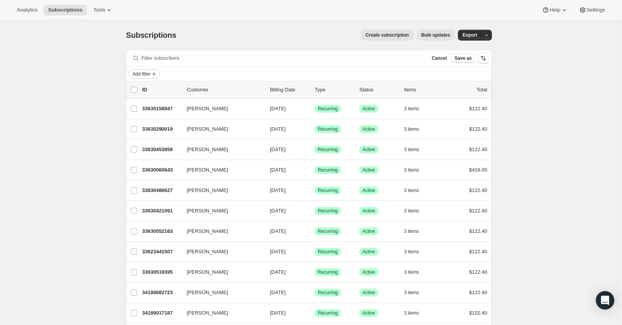
click at [157, 71] on icon "Add filter" at bounding box center [154, 74] width 6 height 6
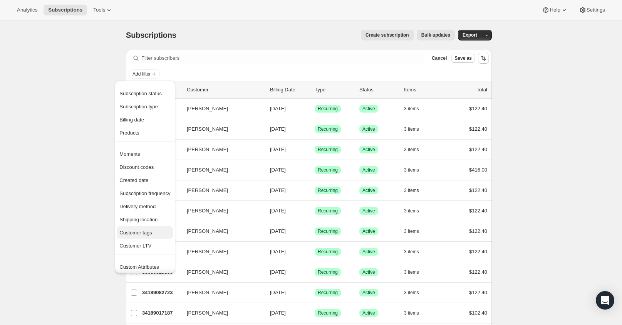
click at [145, 232] on span "Customer tags" at bounding box center [135, 233] width 33 height 6
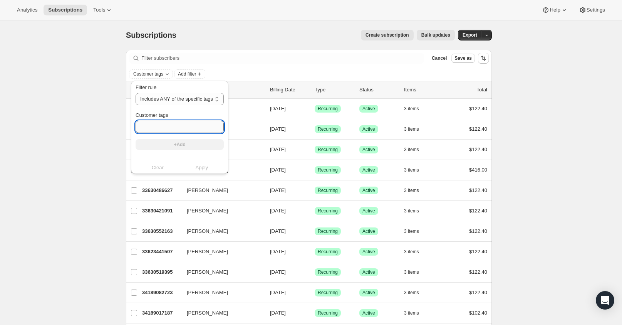
click at [168, 124] on input "Customer tags" at bounding box center [180, 127] width 88 height 12
type input "Cima"
click at [175, 139] on button "+Add" at bounding box center [180, 144] width 88 height 11
click at [203, 177] on span "Apply" at bounding box center [202, 176] width 13 height 8
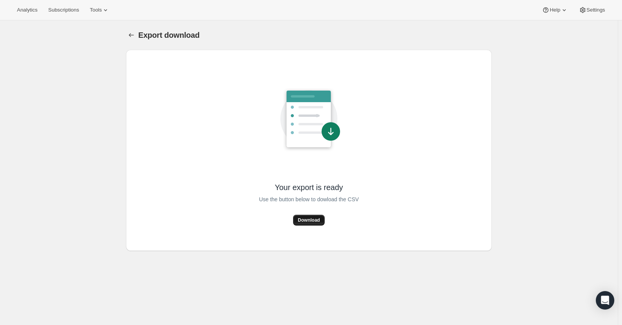
click at [320, 222] on span "Download" at bounding box center [309, 220] width 22 height 6
click at [57, 15] on button "Subscriptions" at bounding box center [64, 10] width 40 height 11
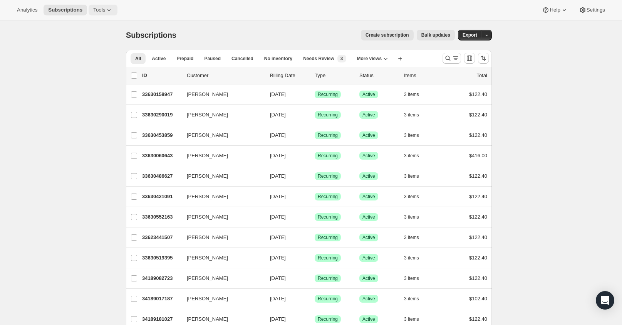
click at [105, 12] on icon at bounding box center [109, 10] width 8 height 8
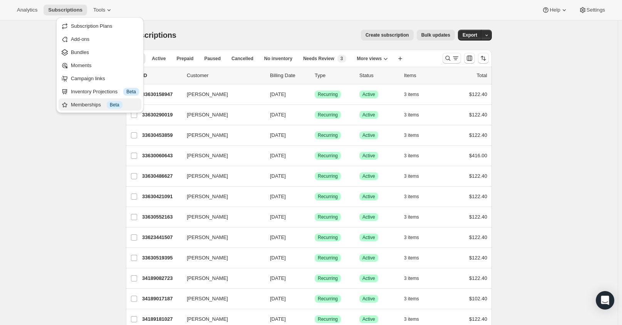
click at [95, 103] on div "Memberships Info Beta" at bounding box center [105, 105] width 68 height 8
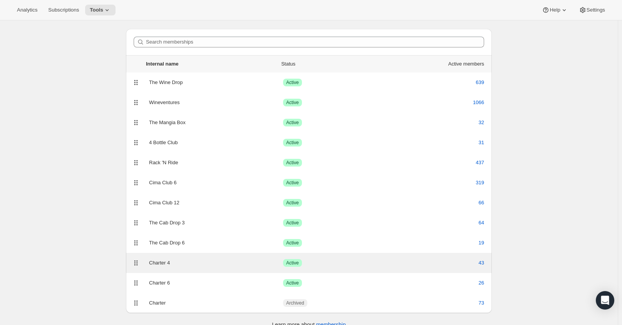
scroll to position [32, 0]
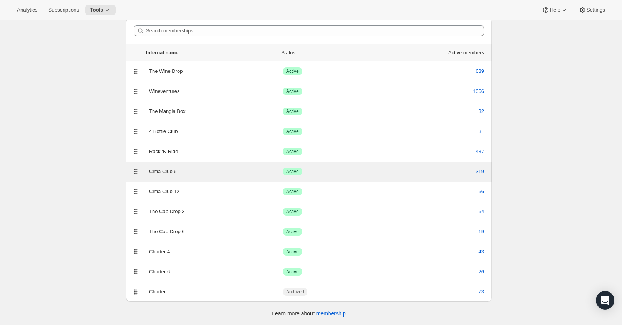
click at [437, 172] on div "319" at bounding box center [434, 172] width 101 height 8
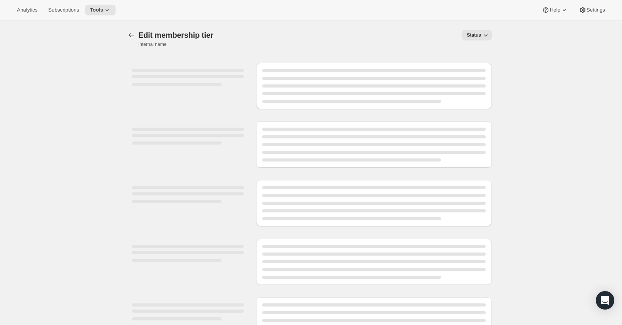
select select "variants"
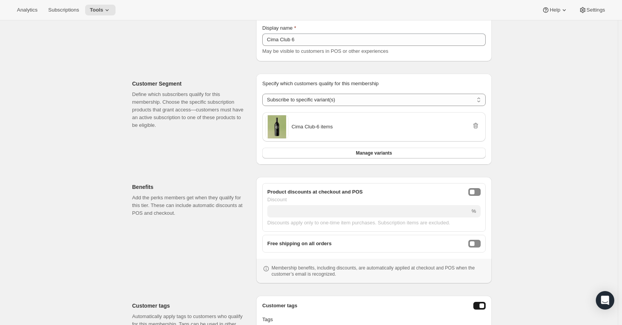
scroll to position [183, 0]
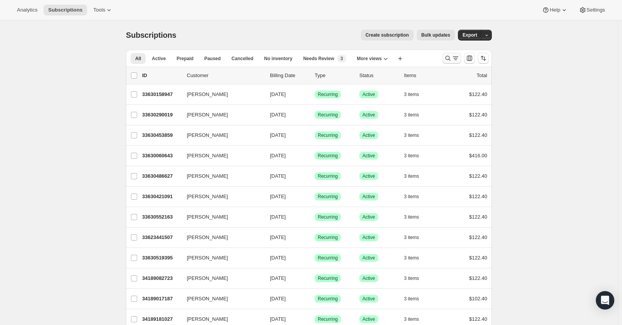
click at [449, 62] on button "Search and filter results" at bounding box center [452, 58] width 18 height 11
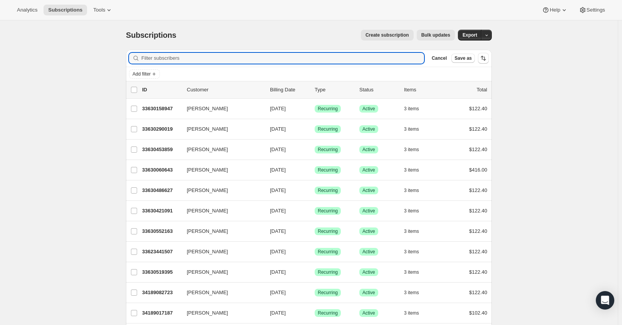
click at [129, 71] on div "Add filter" at bounding box center [309, 74] width 366 height 14
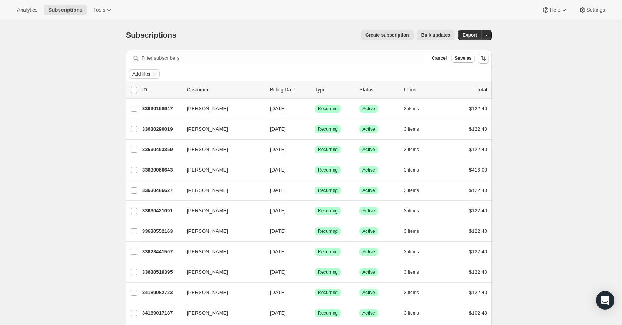
click at [142, 74] on span "Add filter" at bounding box center [142, 74] width 18 height 6
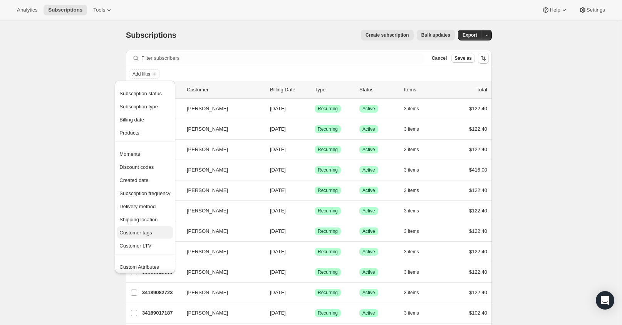
click at [141, 237] on button "Customer tags" at bounding box center [144, 232] width 55 height 12
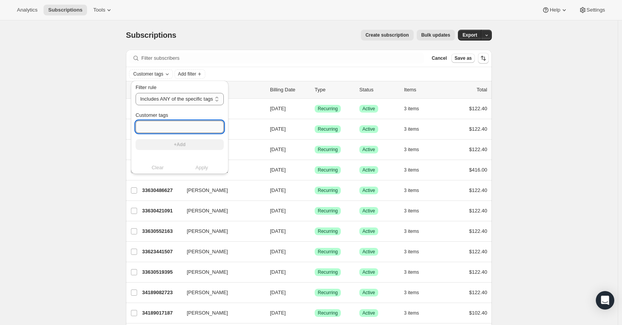
click at [157, 128] on input "Customer tags" at bounding box center [180, 127] width 88 height 12
type input "Cima Club"
click at [170, 145] on button "+Add" at bounding box center [180, 144] width 88 height 11
click at [200, 177] on span "Apply" at bounding box center [202, 176] width 13 height 8
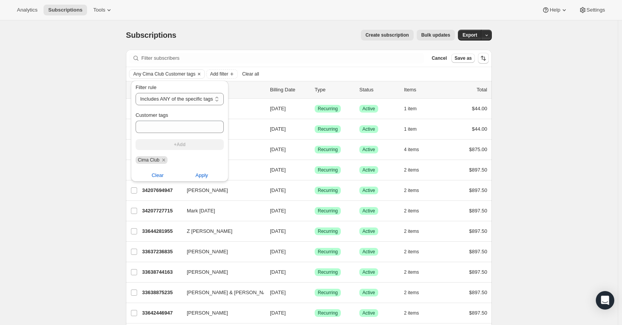
drag, startPoint x: 542, startPoint y: 108, endPoint x: 536, endPoint y: 97, distance: 12.6
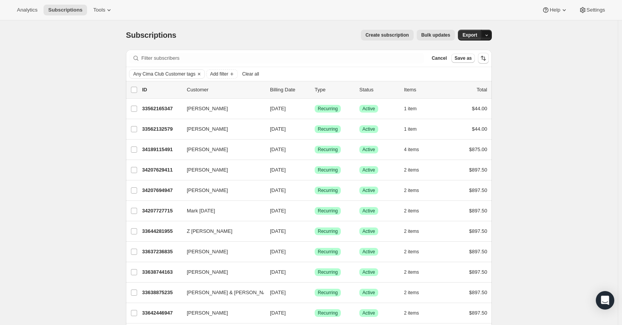
click at [484, 33] on button "button" at bounding box center [486, 35] width 11 height 11
click at [467, 49] on span "Subscription data" at bounding box center [448, 51] width 39 height 6
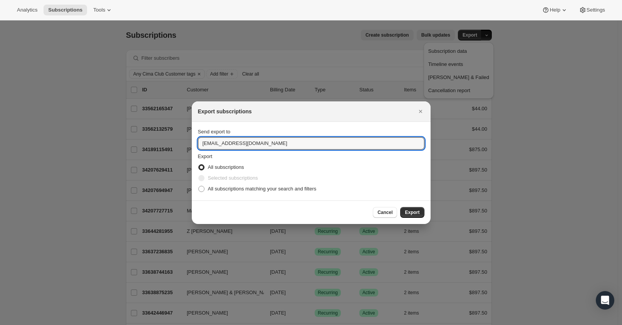
drag, startPoint x: 217, startPoint y: 142, endPoint x: 152, endPoint y: 136, distance: 65.0
type input "[EMAIL_ADDRESS][DOMAIN_NAME]"
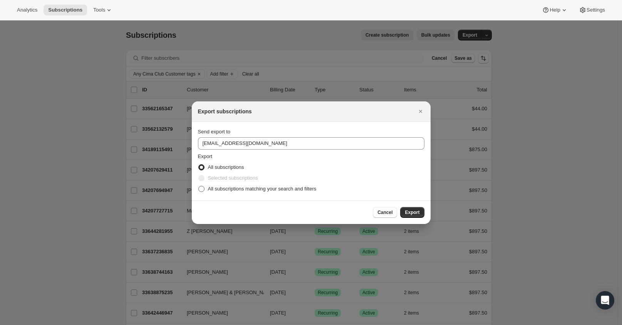
click at [252, 183] on label "All subscriptions matching your search and filters" at bounding box center [257, 188] width 119 height 11
click at [199, 186] on input "All subscriptions matching your search and filters" at bounding box center [198, 186] width 0 height 0
radio input "true"
click at [426, 208] on div "Cancel Export" at bounding box center [311, 212] width 239 height 24
click at [420, 209] on button "Export" at bounding box center [412, 212] width 24 height 11
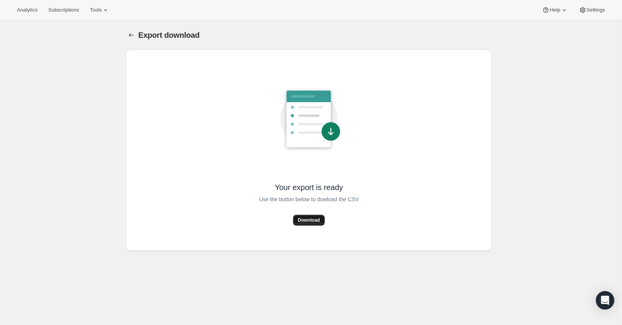
click at [320, 220] on span "Download" at bounding box center [309, 220] width 22 height 6
click at [113, 138] on div "Export download. This page is ready Export download Your export is ready Use th…" at bounding box center [309, 182] width 618 height 325
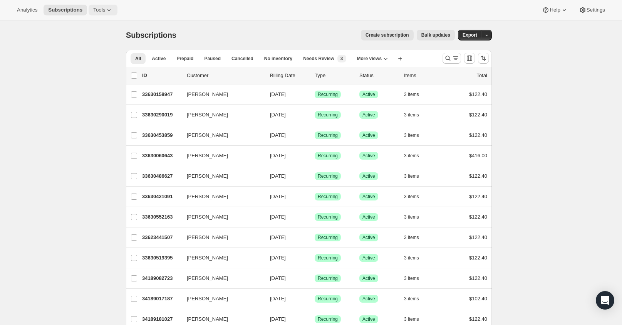
click at [105, 9] on icon at bounding box center [109, 10] width 8 height 8
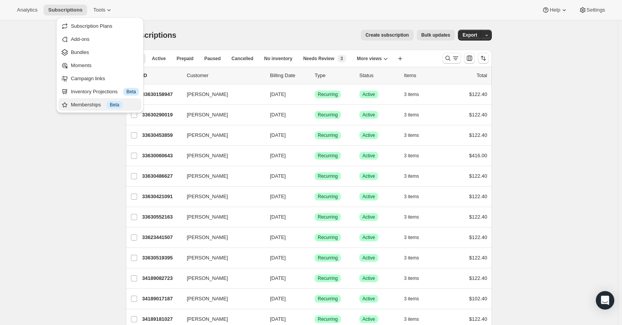
click at [102, 106] on div "Memberships Info Beta" at bounding box center [105, 105] width 68 height 8
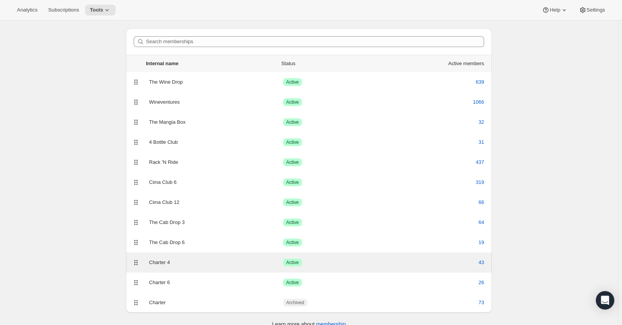
scroll to position [32, 0]
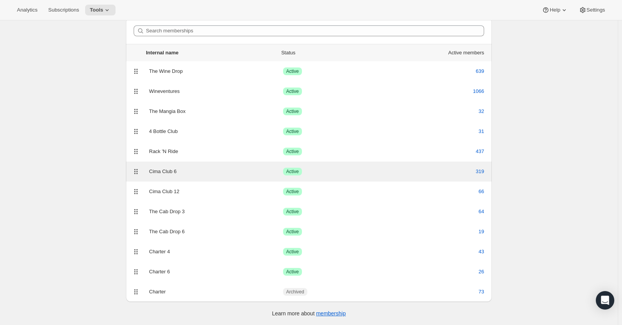
click at [211, 166] on div "Cima Club 6 Success Active 319" at bounding box center [309, 171] width 366 height 20
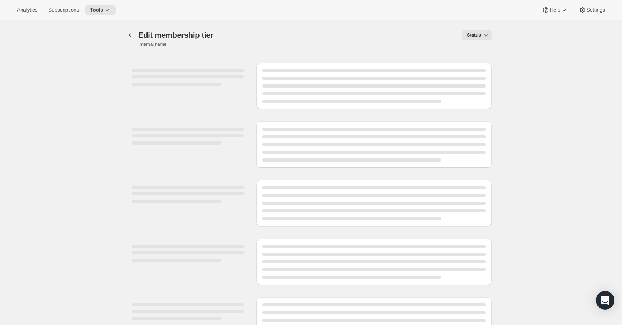
select select "variants"
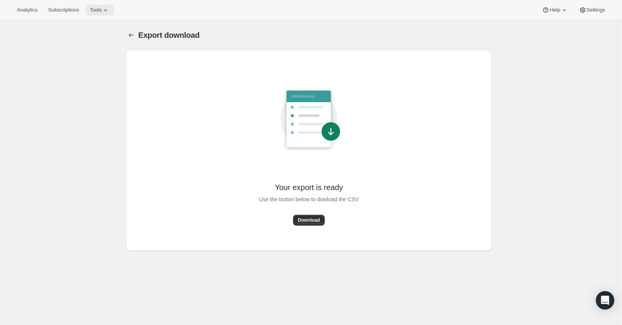
click at [93, 7] on span "Tools" at bounding box center [96, 10] width 12 height 6
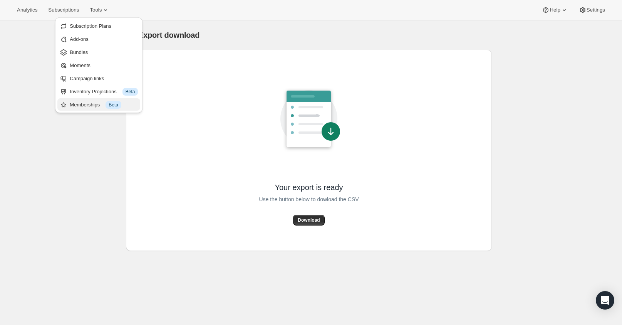
click at [98, 108] on div "Memberships Info Beta" at bounding box center [104, 105] width 68 height 8
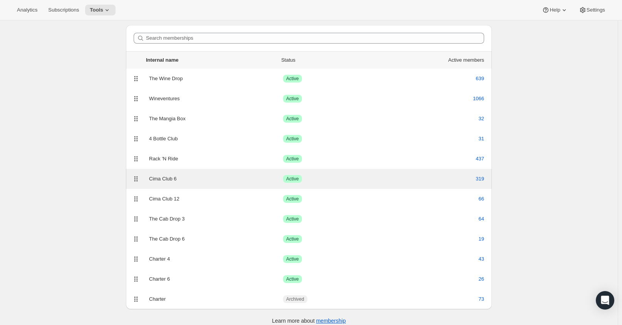
scroll to position [32, 0]
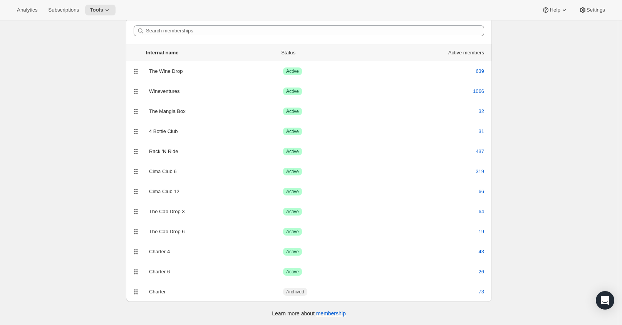
click at [94, 79] on div "[object Object]. This page is ready Memberships Info Beta Create tier Search me…" at bounding box center [309, 156] width 618 height 336
click at [59, 7] on span "Subscriptions" at bounding box center [63, 10] width 31 height 6
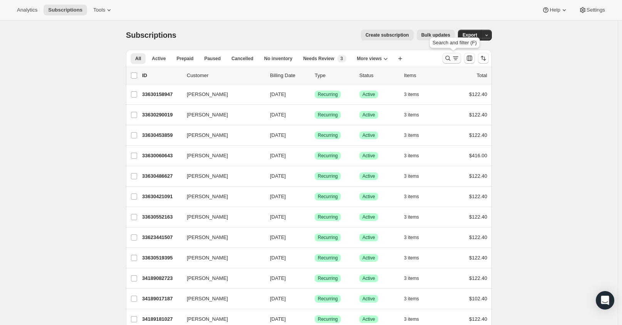
click at [451, 57] on icon "Search and filter results" at bounding box center [448, 58] width 8 height 8
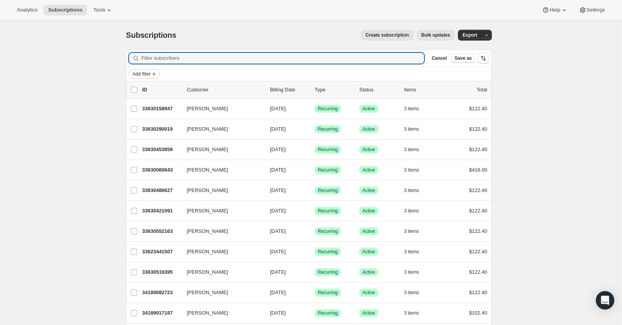
click at [139, 75] on span "Add filter" at bounding box center [142, 74] width 18 height 6
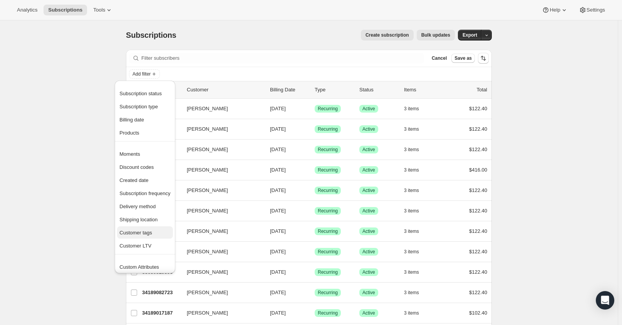
click at [149, 233] on span "Customer tags" at bounding box center [135, 233] width 33 height 6
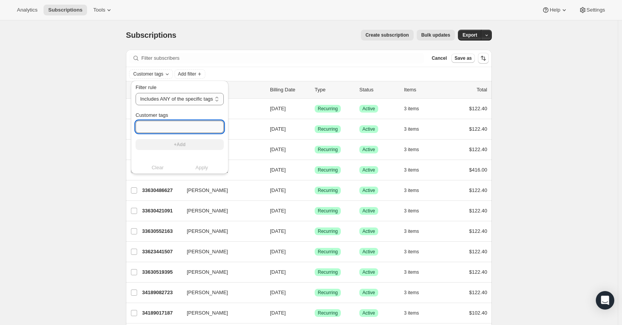
click at [148, 124] on input "Customer tags" at bounding box center [180, 127] width 88 height 12
type input "Charter"
click at [161, 139] on button "+Add" at bounding box center [180, 144] width 88 height 11
click at [198, 175] on span "Apply" at bounding box center [202, 176] width 13 height 8
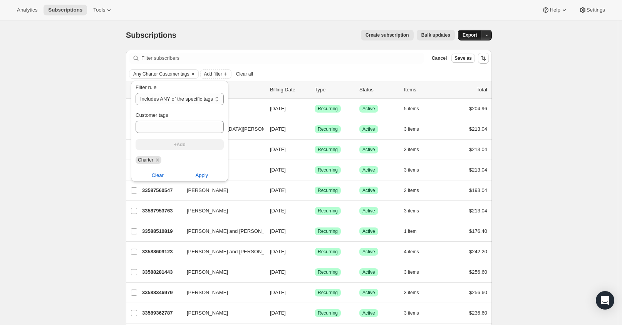
click at [478, 32] on span "Export" at bounding box center [470, 35] width 15 height 6
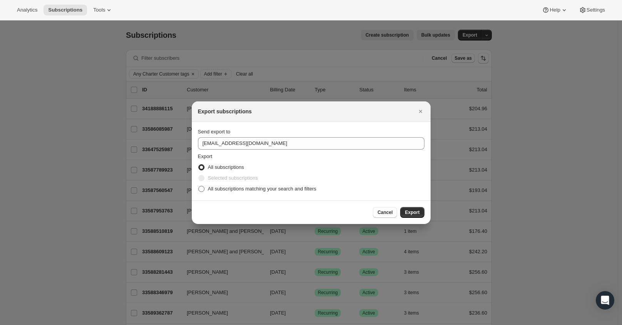
click at [210, 189] on span "All subscriptions matching your search and filters" at bounding box center [262, 189] width 109 height 6
click at [199, 186] on input "All subscriptions matching your search and filters" at bounding box center [198, 186] width 0 height 0
radio input "true"
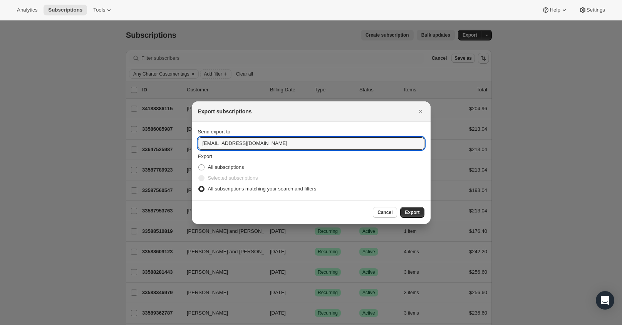
drag, startPoint x: 217, startPoint y: 145, endPoint x: 50, endPoint y: 157, distance: 167.3
type input "[EMAIL_ADDRESS][DOMAIN_NAME]"
click at [410, 204] on div "Cancel Export" at bounding box center [311, 212] width 239 height 24
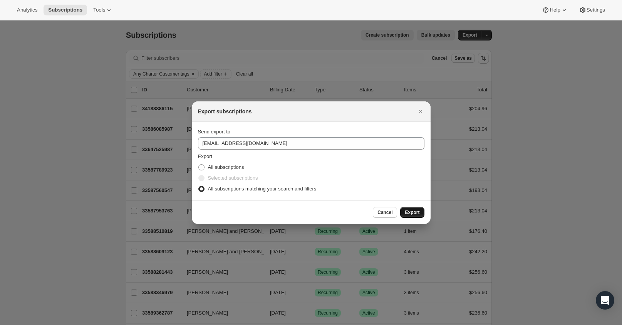
click at [411, 212] on span "Export" at bounding box center [412, 212] width 15 height 6
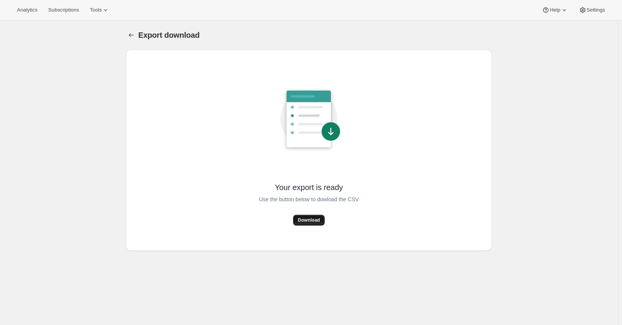
click at [310, 217] on button "Download" at bounding box center [308, 220] width 31 height 11
click at [157, 226] on div "Your export is ready Use the button below to dowload the CSV Download" at bounding box center [309, 150] width 354 height 189
click at [74, 3] on div "Analytics Subscriptions Tools Help Settings" at bounding box center [311, 10] width 622 height 20
click at [73, 8] on span "Subscriptions" at bounding box center [63, 10] width 31 height 6
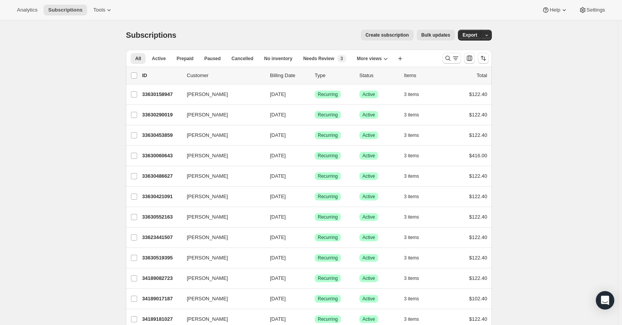
click at [448, 52] on div at bounding box center [466, 57] width 52 height 15
click at [449, 55] on icon "Search and filter results" at bounding box center [448, 58] width 8 height 8
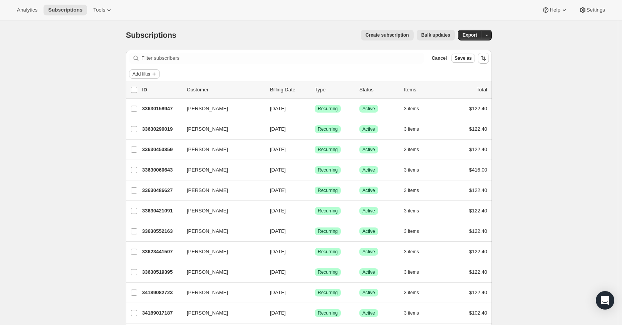
click at [146, 74] on span "Add filter" at bounding box center [142, 74] width 18 height 6
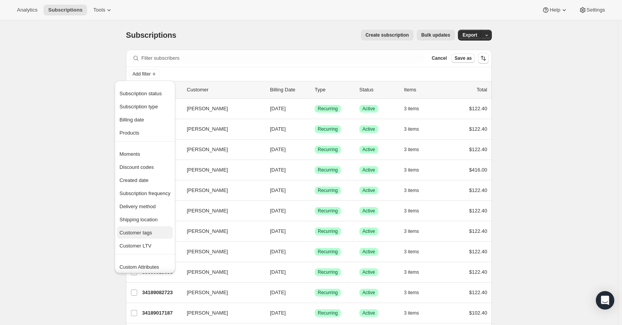
click at [135, 235] on span "Customer tags" at bounding box center [135, 233] width 33 height 6
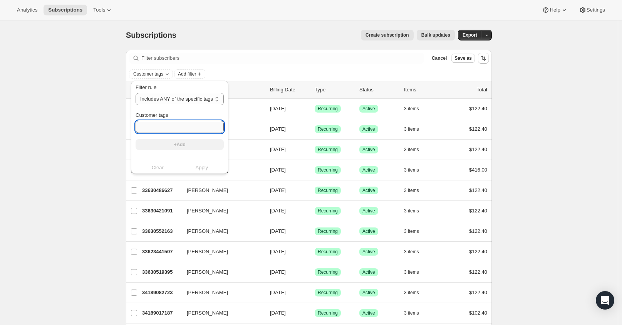
click at [166, 130] on input "Customer tags" at bounding box center [180, 127] width 88 height 12
type input "Cima"
click at [172, 144] on button "+Add" at bounding box center [180, 144] width 88 height 11
click at [200, 176] on span "Apply" at bounding box center [202, 176] width 13 height 8
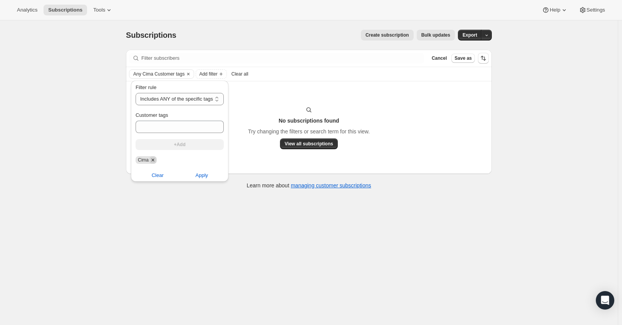
click at [152, 160] on icon "Remove Cima" at bounding box center [153, 159] width 7 height 7
click at [158, 125] on input "Customer tags" at bounding box center [180, 127] width 88 height 12
type input "Cima Club"
click at [178, 148] on button "+Add" at bounding box center [180, 144] width 88 height 11
click at [174, 134] on div "Filter rule Includes ANY of the specific tags Includes ALL of the specific tags…" at bounding box center [180, 124] width 88 height 80
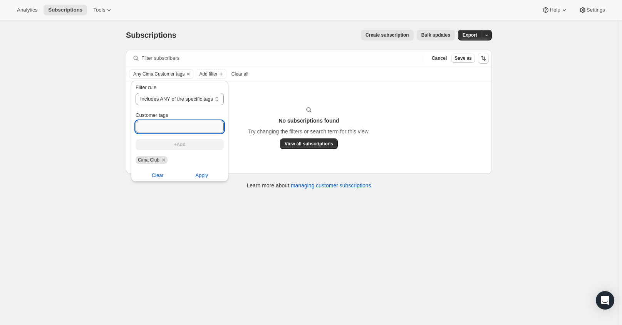
click at [171, 121] on input "Customer tags" at bounding box center [180, 127] width 88 height 12
type input "c"
type input "Cima Club 6"
click at [175, 144] on span "+Add" at bounding box center [180, 144] width 12 height 6
click at [204, 177] on span "Apply" at bounding box center [202, 176] width 13 height 8
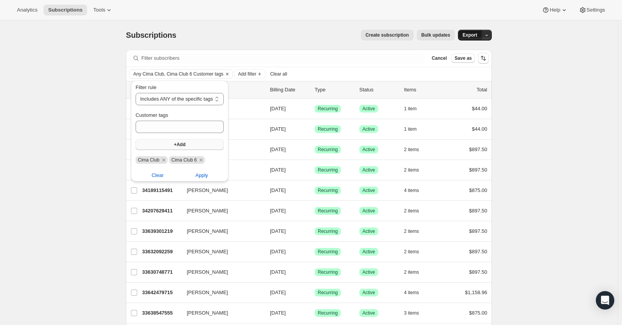
click at [481, 35] on button "Export" at bounding box center [470, 35] width 24 height 11
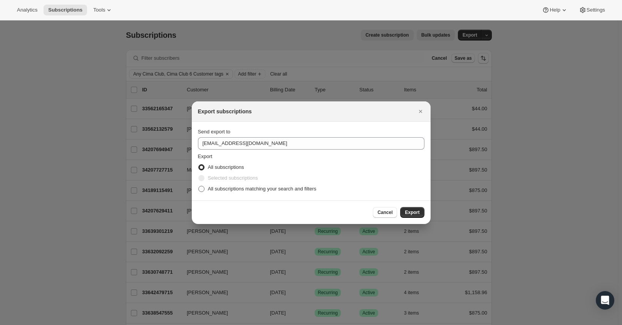
click at [220, 189] on span "All subscriptions matching your search and filters" at bounding box center [262, 189] width 109 height 6
click at [199, 186] on input "All subscriptions matching your search and filters" at bounding box center [198, 186] width 0 height 0
radio input "true"
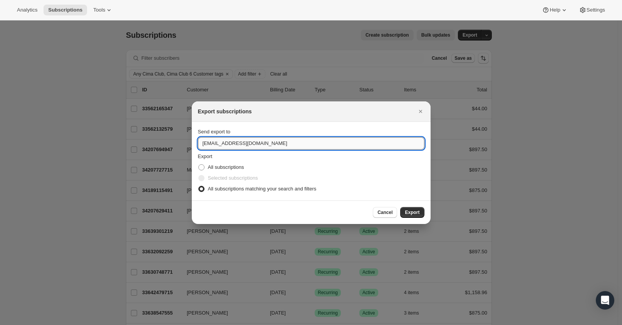
click at [216, 145] on input "[EMAIL_ADDRESS][DOMAIN_NAME]" at bounding box center [311, 143] width 227 height 12
click at [219, 145] on input "[EMAIL_ADDRESS][DOMAIN_NAME]" at bounding box center [311, 143] width 227 height 12
click at [216, 145] on input "[EMAIL_ADDRESS][DOMAIN_NAME]" at bounding box center [311, 143] width 227 height 12
drag, startPoint x: 218, startPoint y: 144, endPoint x: 77, endPoint y: 148, distance: 141.1
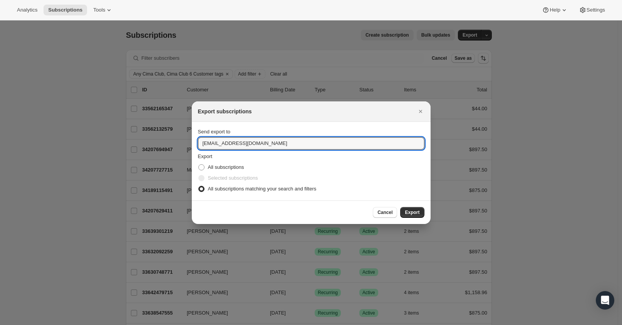
type input "[EMAIL_ADDRESS][DOMAIN_NAME]"
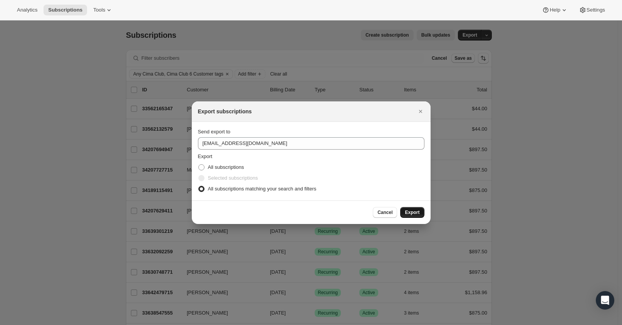
click at [416, 210] on span "Export" at bounding box center [412, 212] width 15 height 6
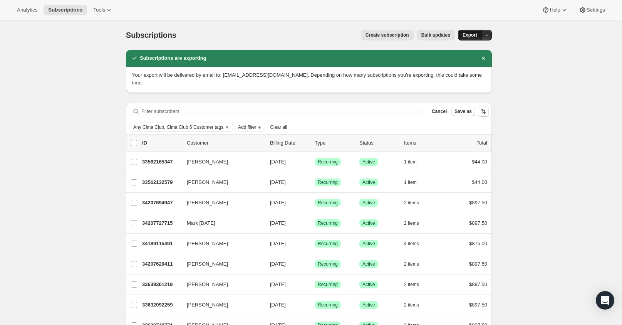
click at [476, 35] on span "Export" at bounding box center [470, 35] width 15 height 6
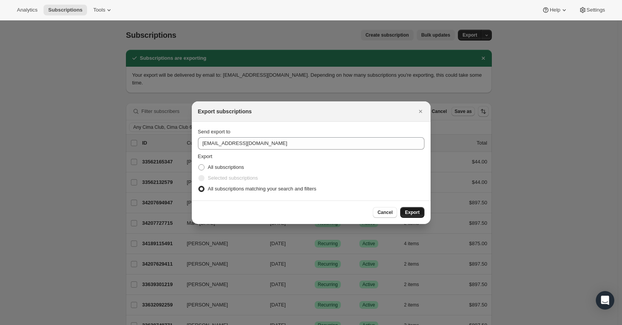
click at [417, 212] on span "Export" at bounding box center [412, 212] width 15 height 6
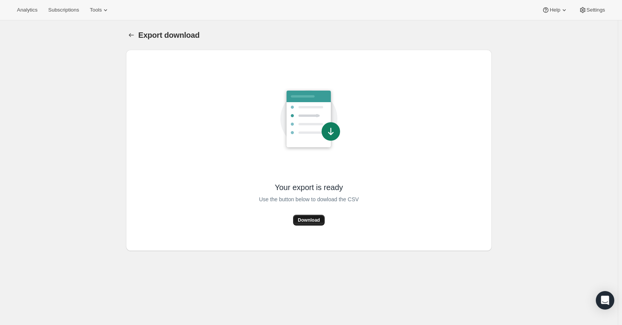
click at [307, 220] on span "Download" at bounding box center [309, 220] width 22 height 6
drag, startPoint x: 147, startPoint y: 122, endPoint x: 150, endPoint y: 125, distance: 4.6
click at [150, 125] on div "Your export is ready Use the button below to dowload the CSV Download" at bounding box center [309, 150] width 354 height 189
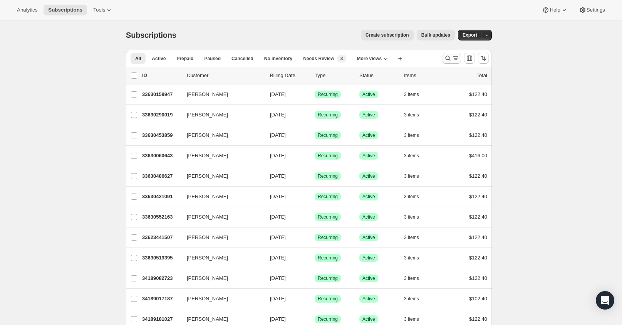
click at [458, 59] on icon "Search and filter results" at bounding box center [456, 58] width 8 height 8
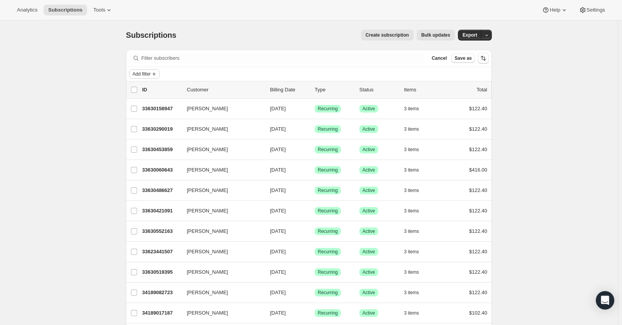
click at [160, 77] on button "Add filter" at bounding box center [144, 73] width 31 height 9
click at [154, 72] on icon "Add filter" at bounding box center [154, 74] width 6 height 6
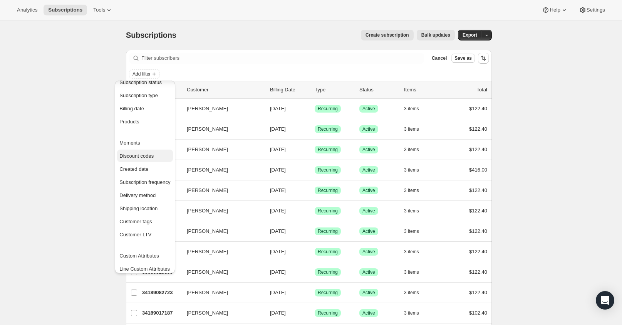
scroll to position [15, 0]
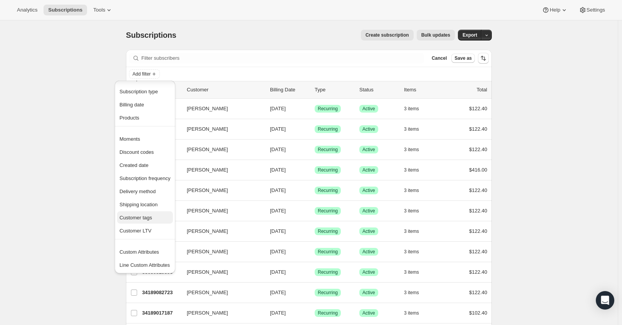
click at [149, 215] on span "Customer tags" at bounding box center [135, 218] width 33 height 6
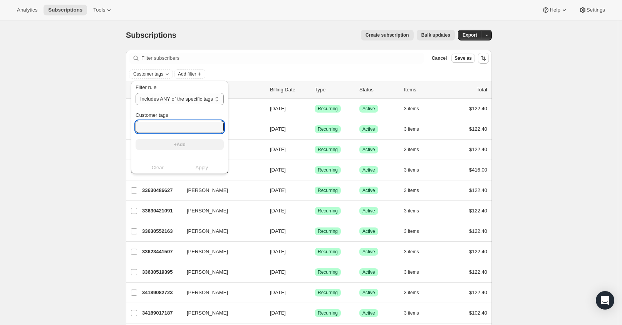
drag, startPoint x: 199, startPoint y: 128, endPoint x: 203, endPoint y: 111, distance: 16.9
click at [199, 128] on input "Customer tags" at bounding box center [180, 127] width 88 height 12
type input "e"
type input "wineventures"
click at [182, 145] on span "+Add" at bounding box center [180, 144] width 12 height 6
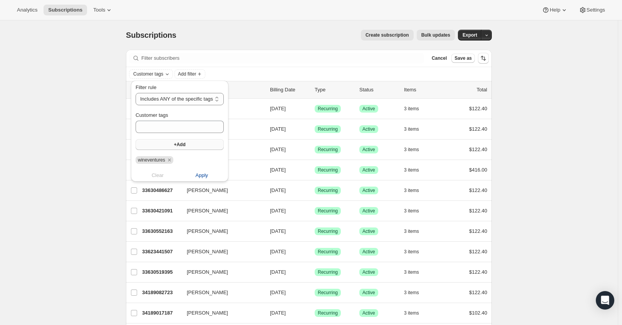
click at [206, 173] on span "Apply" at bounding box center [202, 176] width 13 height 8
click at [472, 37] on span "Export" at bounding box center [470, 35] width 15 height 6
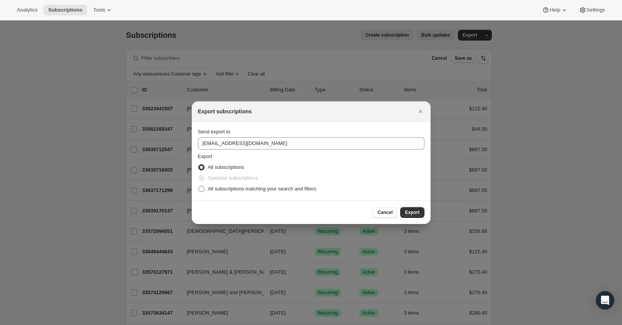
click at [241, 190] on span "All subscriptions matching your search and filters" at bounding box center [262, 189] width 109 height 6
click at [199, 186] on input "All subscriptions matching your search and filters" at bounding box center [198, 186] width 0 height 0
radio input "true"
click at [419, 211] on span "Export" at bounding box center [412, 212] width 15 height 6
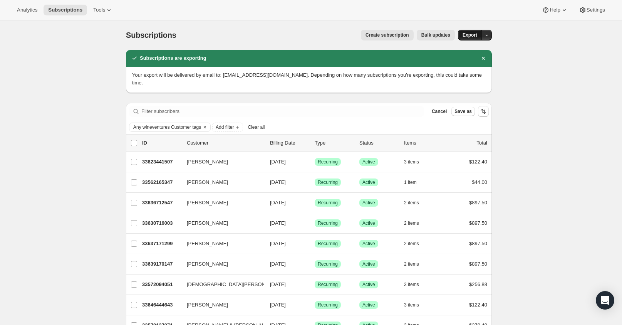
click at [478, 37] on span "Export" at bounding box center [470, 35] width 15 height 6
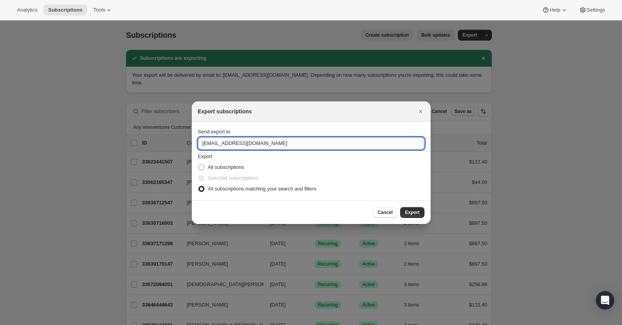
click at [214, 142] on input "winery@cliffamily.com" at bounding box center [311, 143] width 227 height 12
drag, startPoint x: 217, startPoint y: 145, endPoint x: 124, endPoint y: 141, distance: 93.4
type input "mzaccaria@cliffamily.com"
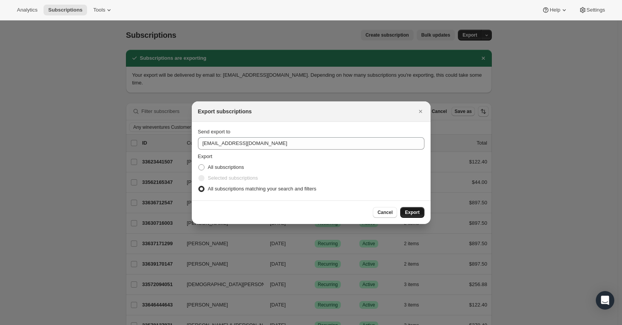
click at [416, 214] on span "Export" at bounding box center [412, 212] width 15 height 6
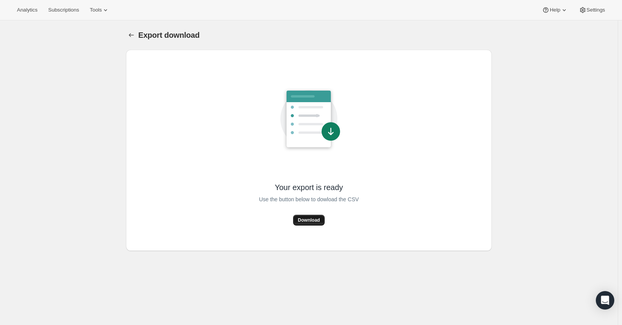
click at [312, 222] on span "Download" at bounding box center [309, 220] width 22 height 6
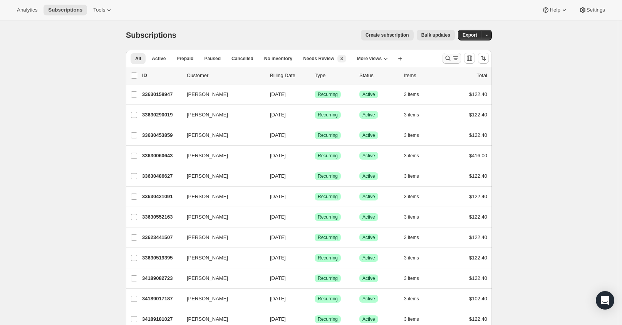
click at [451, 57] on icon "Search and filter results" at bounding box center [448, 58] width 8 height 8
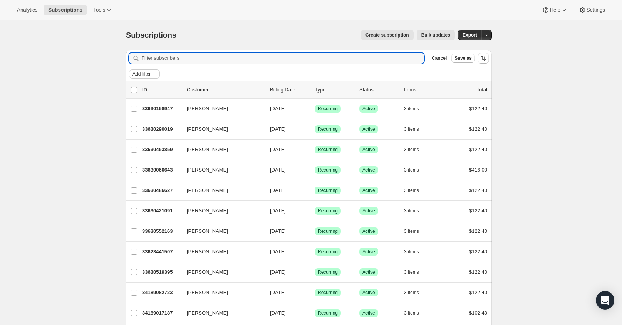
click at [153, 71] on button "Add filter" at bounding box center [144, 73] width 31 height 9
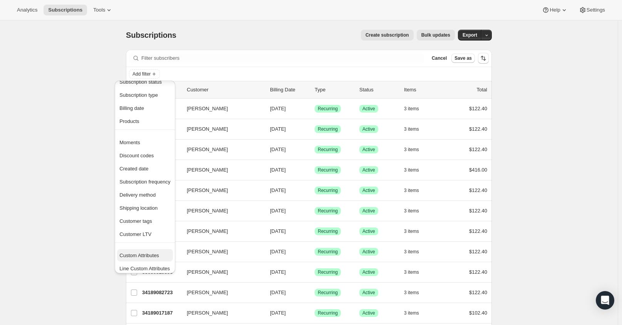
scroll to position [15, 0]
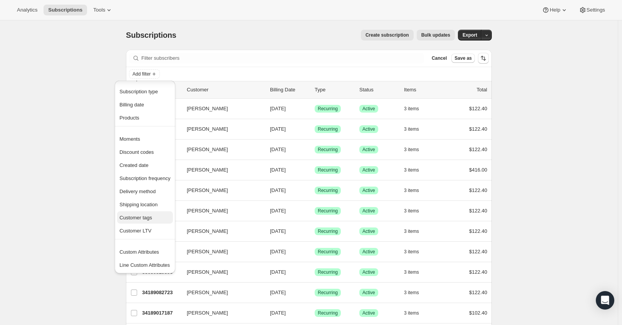
click at [148, 221] on span "Customer tags" at bounding box center [144, 218] width 51 height 8
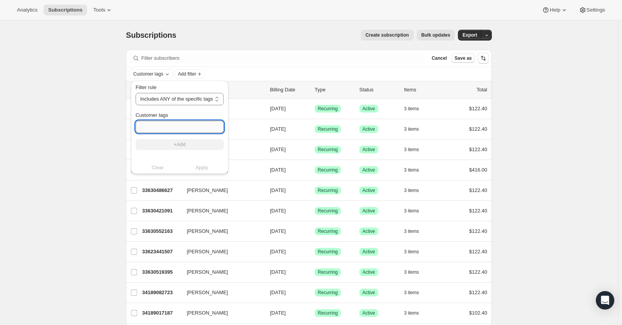
click at [175, 121] on input "Customer tags" at bounding box center [180, 127] width 88 height 12
type input "The Cab Drop"
click at [209, 141] on button "+Add" at bounding box center [180, 144] width 88 height 11
click at [206, 175] on span "Apply" at bounding box center [202, 176] width 13 height 8
click at [469, 31] on button "Export" at bounding box center [470, 35] width 24 height 11
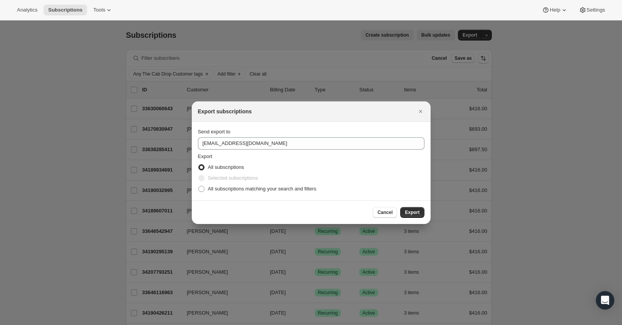
click at [240, 181] on label "Selected subscriptions" at bounding box center [228, 178] width 60 height 11
click at [240, 187] on span "All subscriptions matching your search and filters" at bounding box center [262, 189] width 109 height 6
click at [199, 186] on input "All subscriptions matching your search and filters" at bounding box center [198, 186] width 0 height 0
radio input "true"
click at [413, 208] on button "Export" at bounding box center [412, 212] width 24 height 11
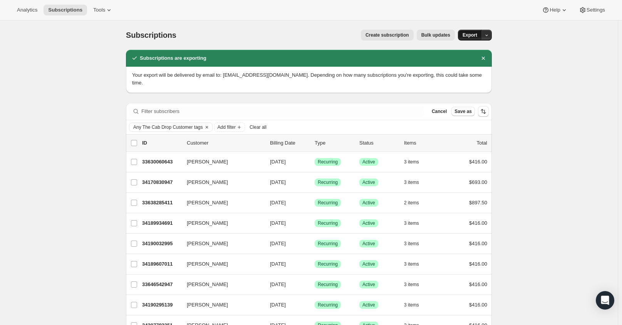
click at [481, 32] on button "Export" at bounding box center [470, 35] width 24 height 11
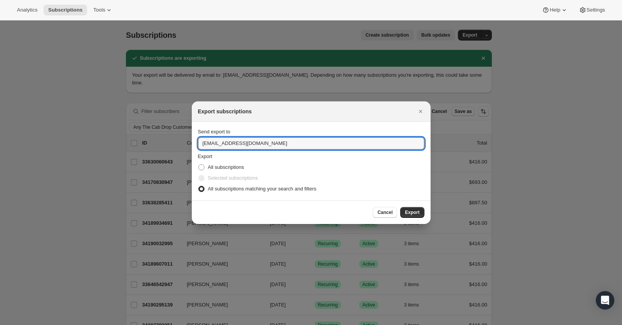
drag, startPoint x: 219, startPoint y: 143, endPoint x: 122, endPoint y: 148, distance: 96.5
type input "mzaccaria@cliffamily.com"
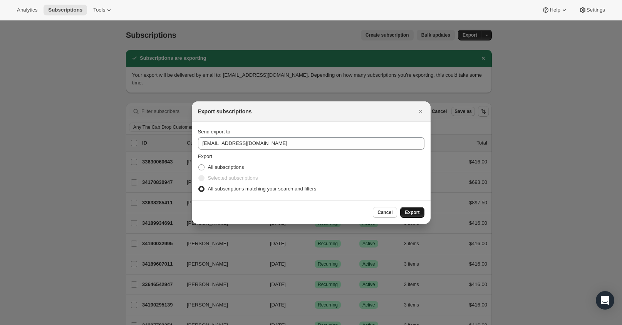
click at [401, 211] on button "Export" at bounding box center [412, 212] width 24 height 11
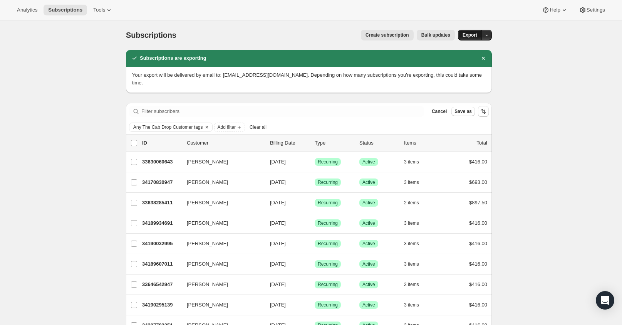
click at [478, 36] on span "Export" at bounding box center [470, 35] width 15 height 6
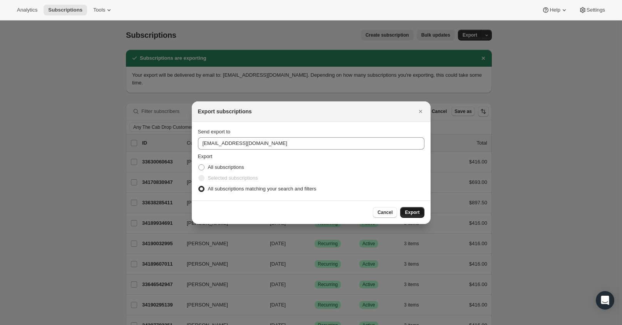
click at [408, 214] on span "Export" at bounding box center [412, 212] width 15 height 6
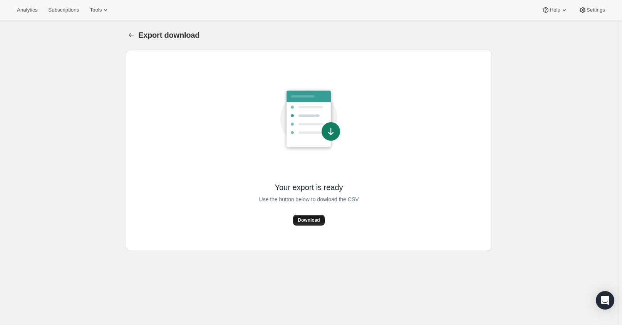
click at [311, 218] on span "Download" at bounding box center [309, 220] width 22 height 6
drag, startPoint x: 273, startPoint y: 298, endPoint x: 279, endPoint y: 297, distance: 6.6
click at [279, 297] on div "Export download. This page is ready Export download Your export is ready Use th…" at bounding box center [309, 182] width 618 height 325
